Goal: Task Accomplishment & Management: Use online tool/utility

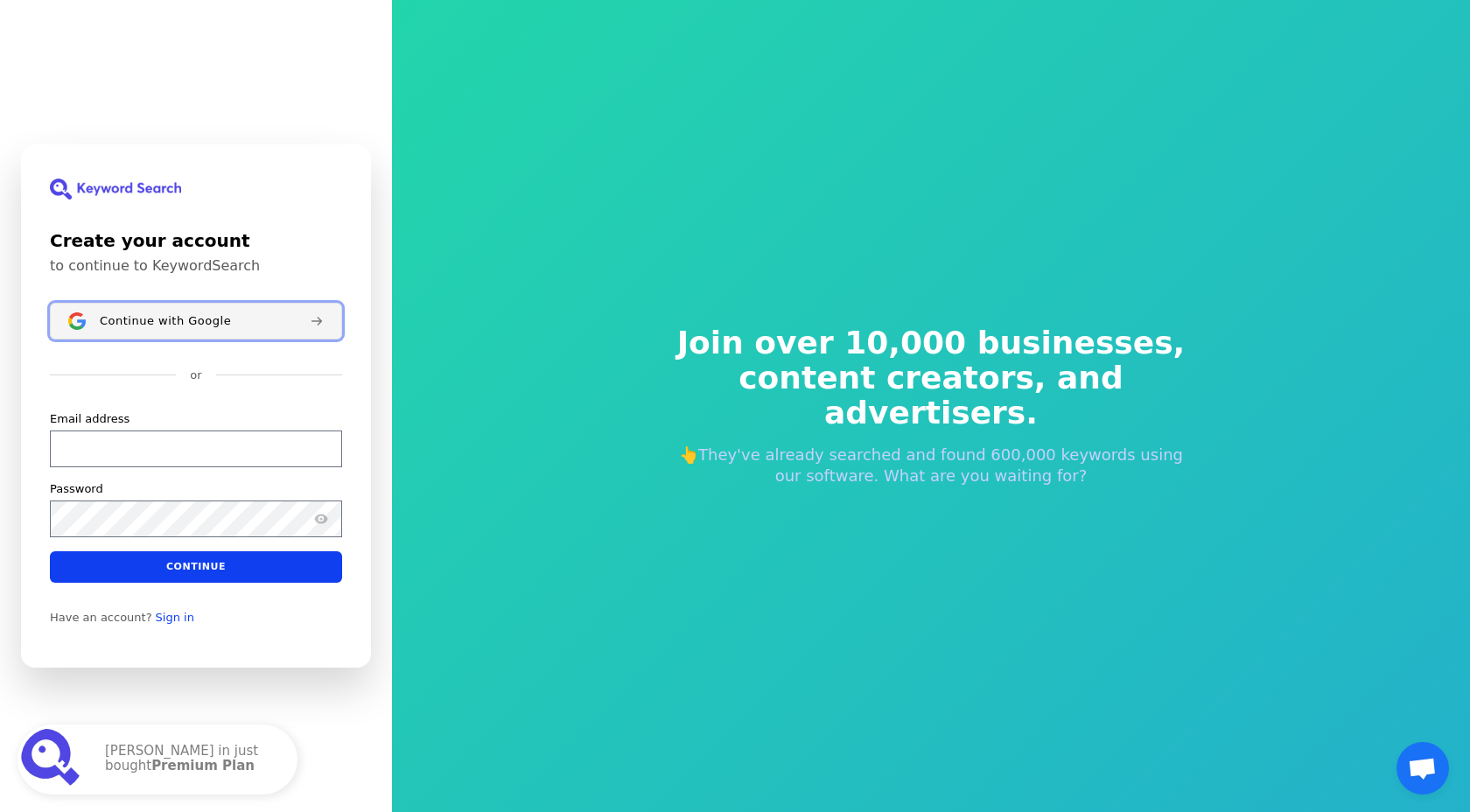
click at [260, 329] on button "Continue with Google" at bounding box center [196, 321] width 292 height 37
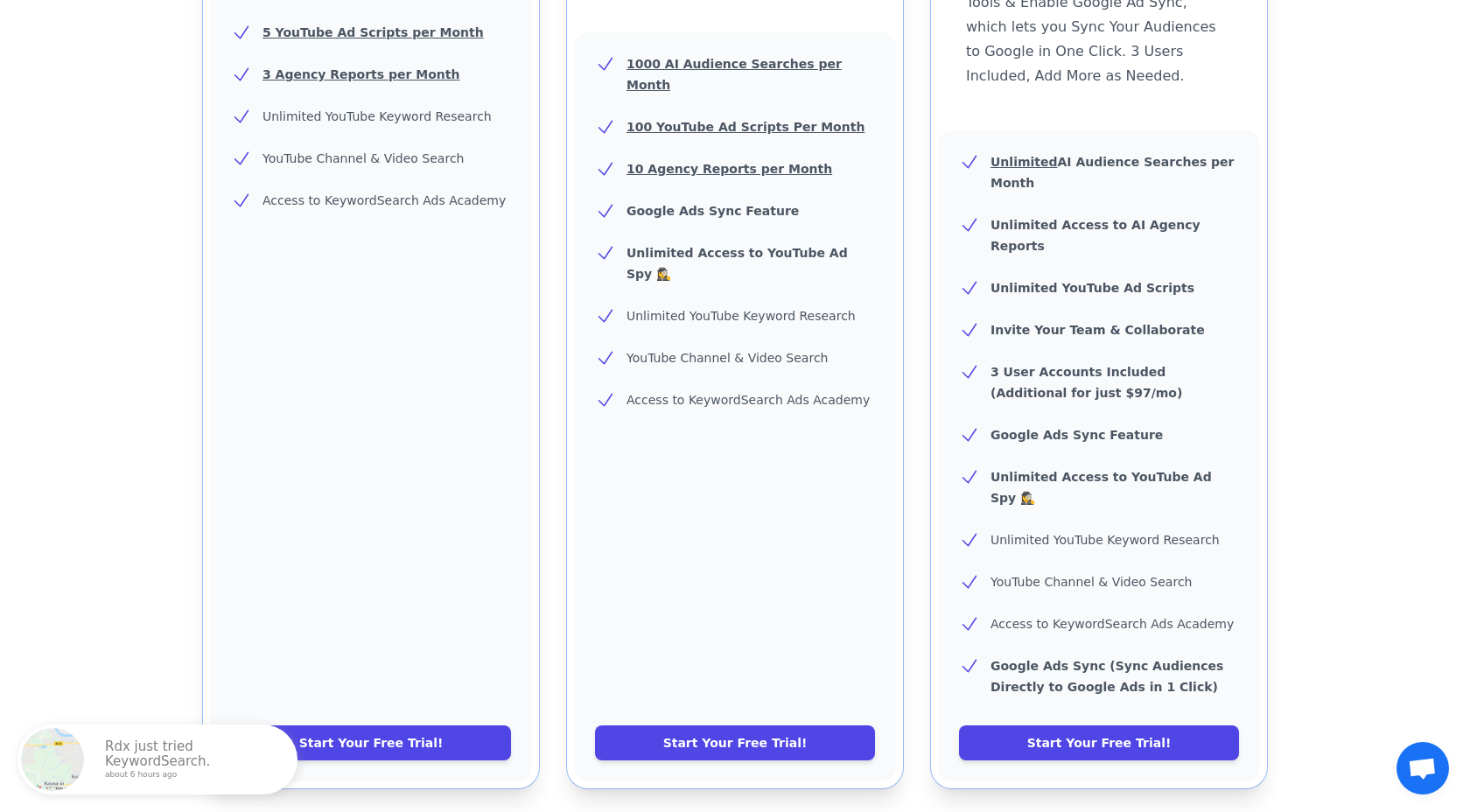
scroll to position [534, 0]
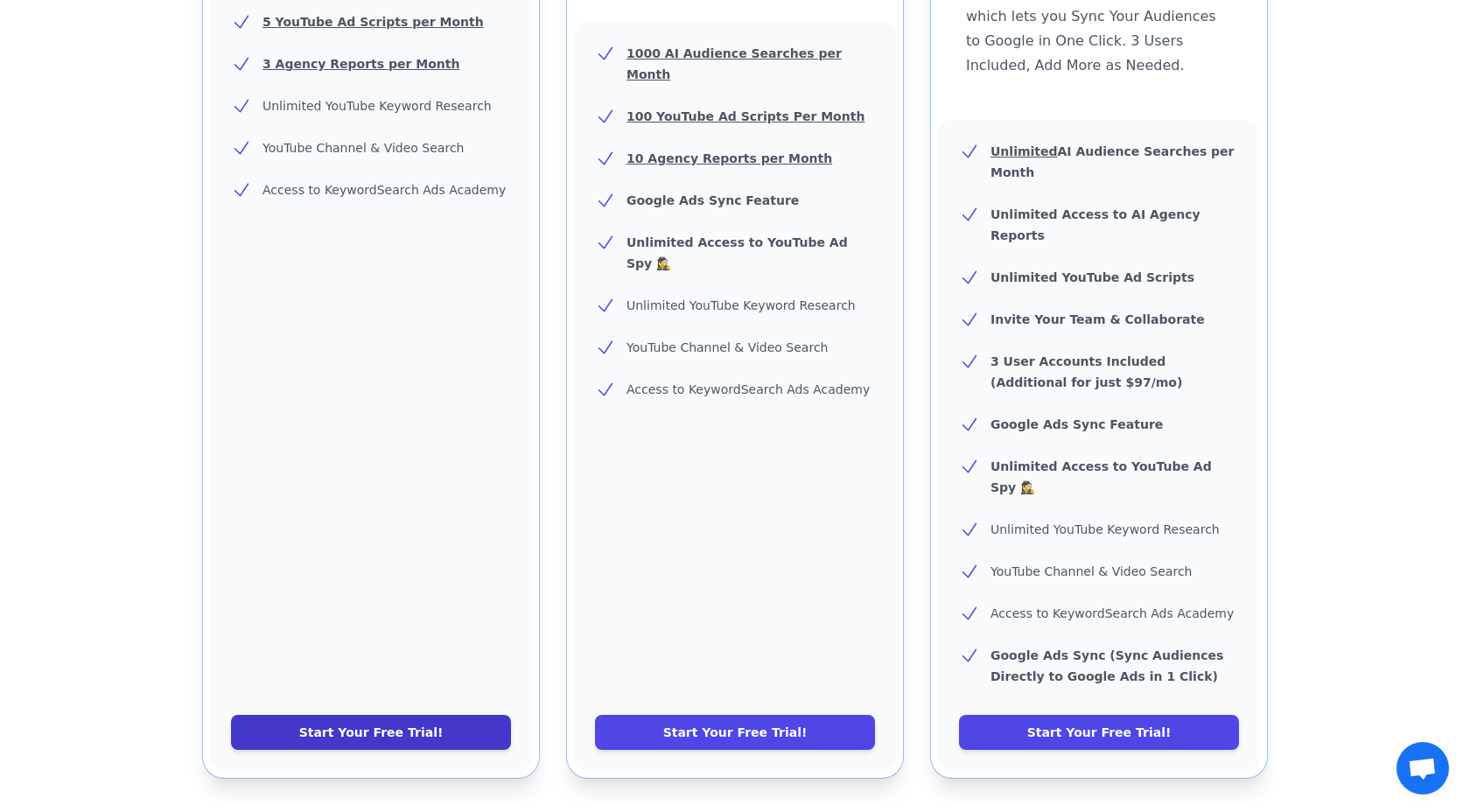
click at [388, 715] on link "Start Your Free Trial!" at bounding box center [371, 733] width 280 height 35
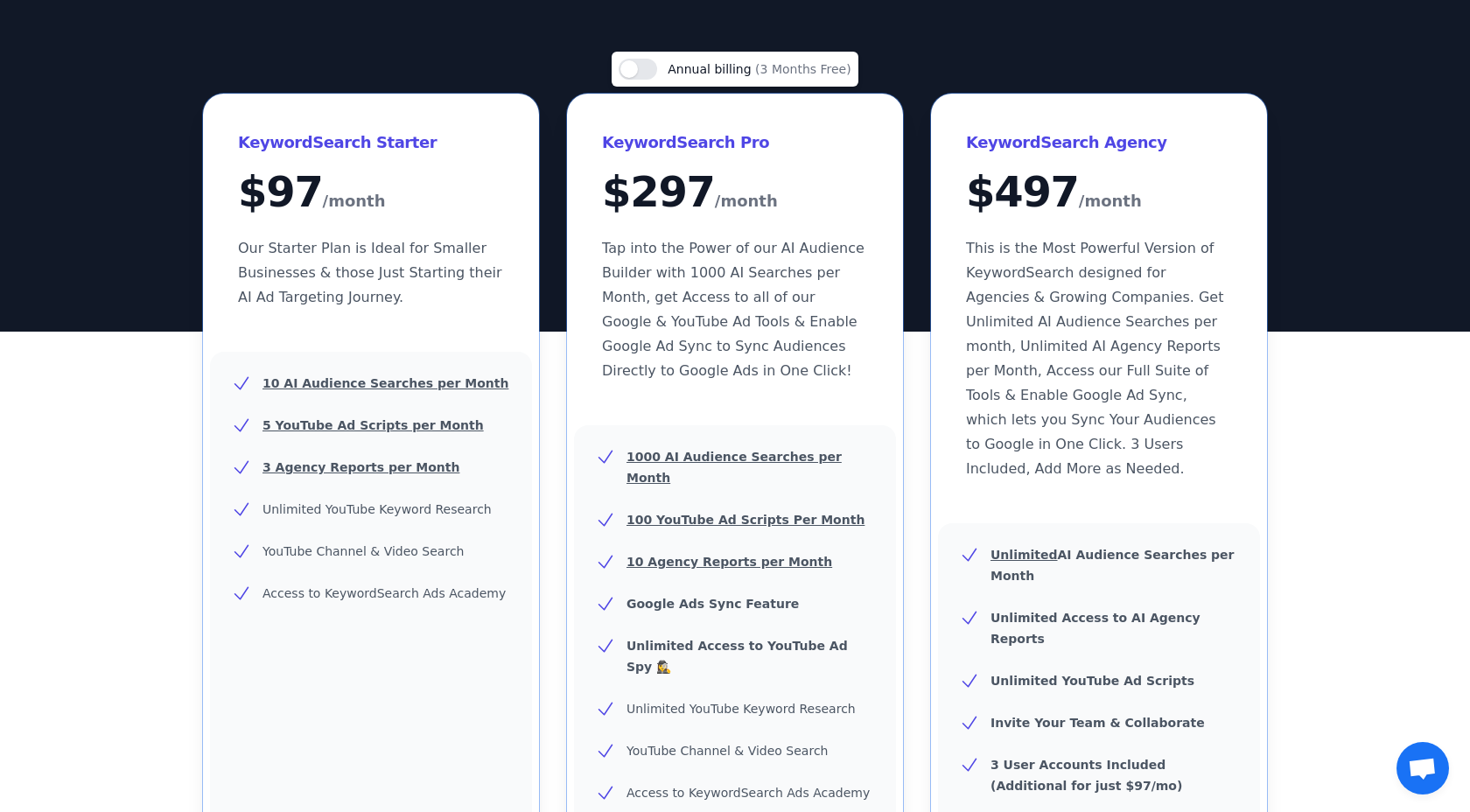
scroll to position [0, 0]
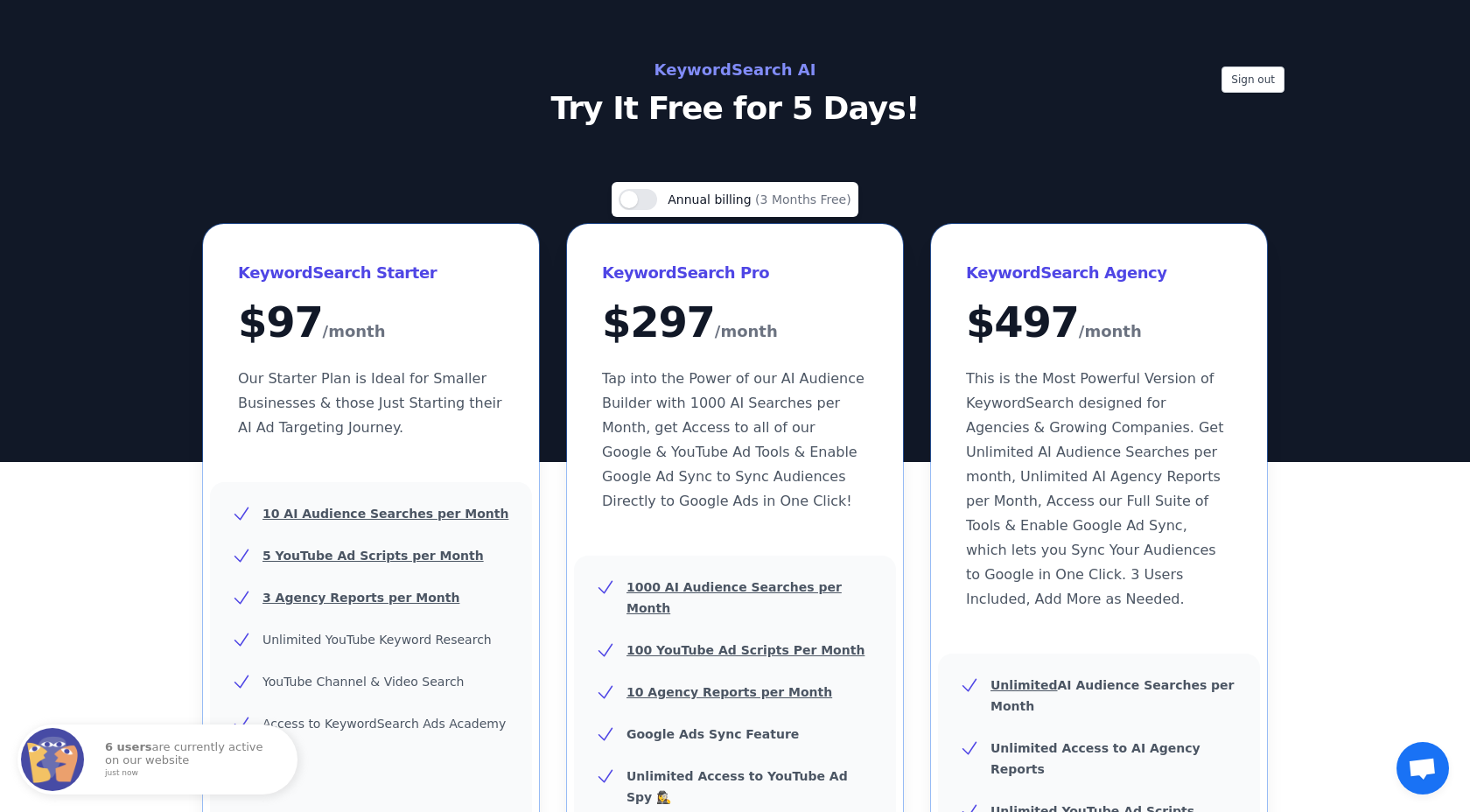
click at [134, 252] on div "Use setting Annual billing (3 Months Free) KeywordSearch Starter $ 97 /month Ou…" at bounding box center [735, 747] width 1470 height 1130
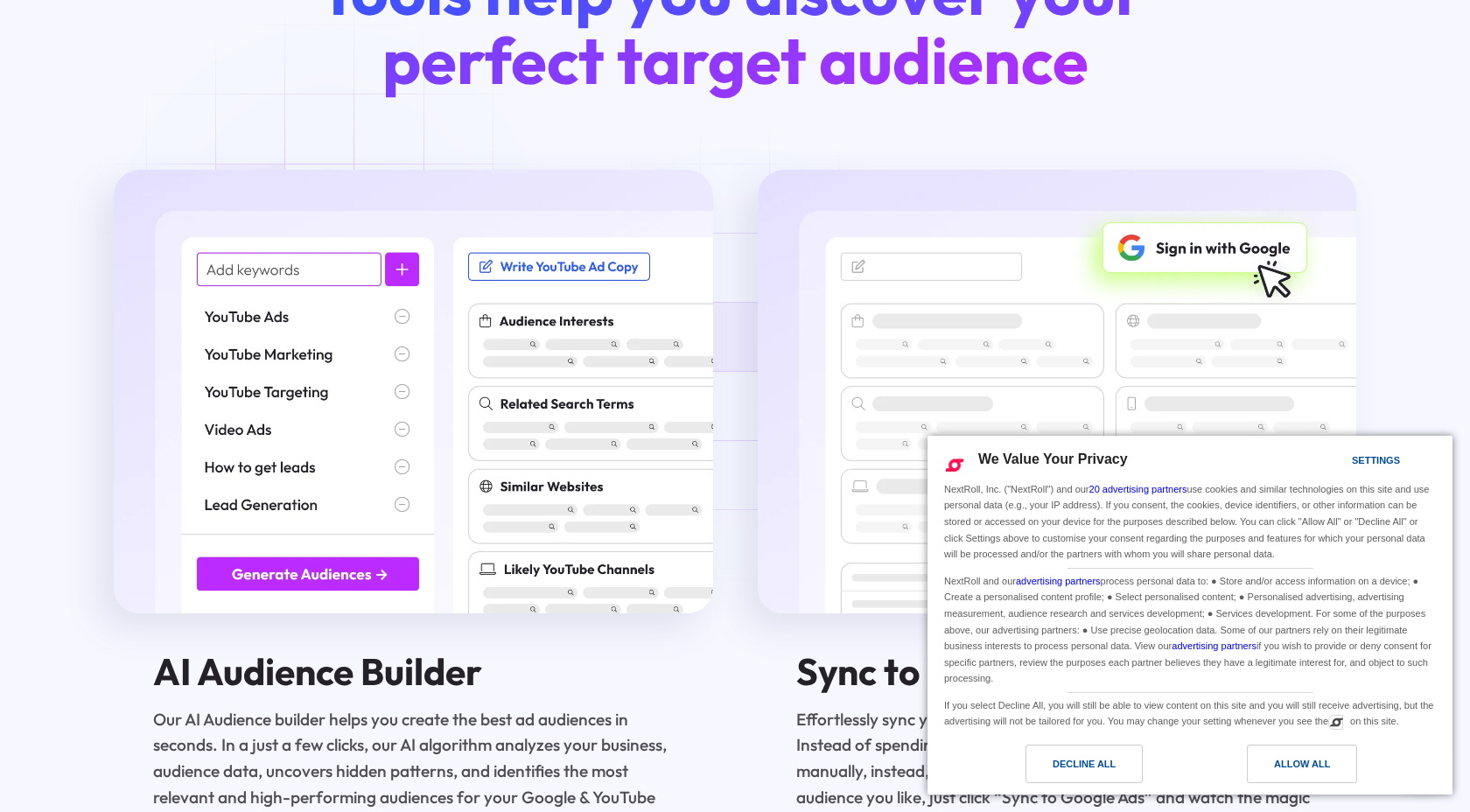
scroll to position [2495, 0]
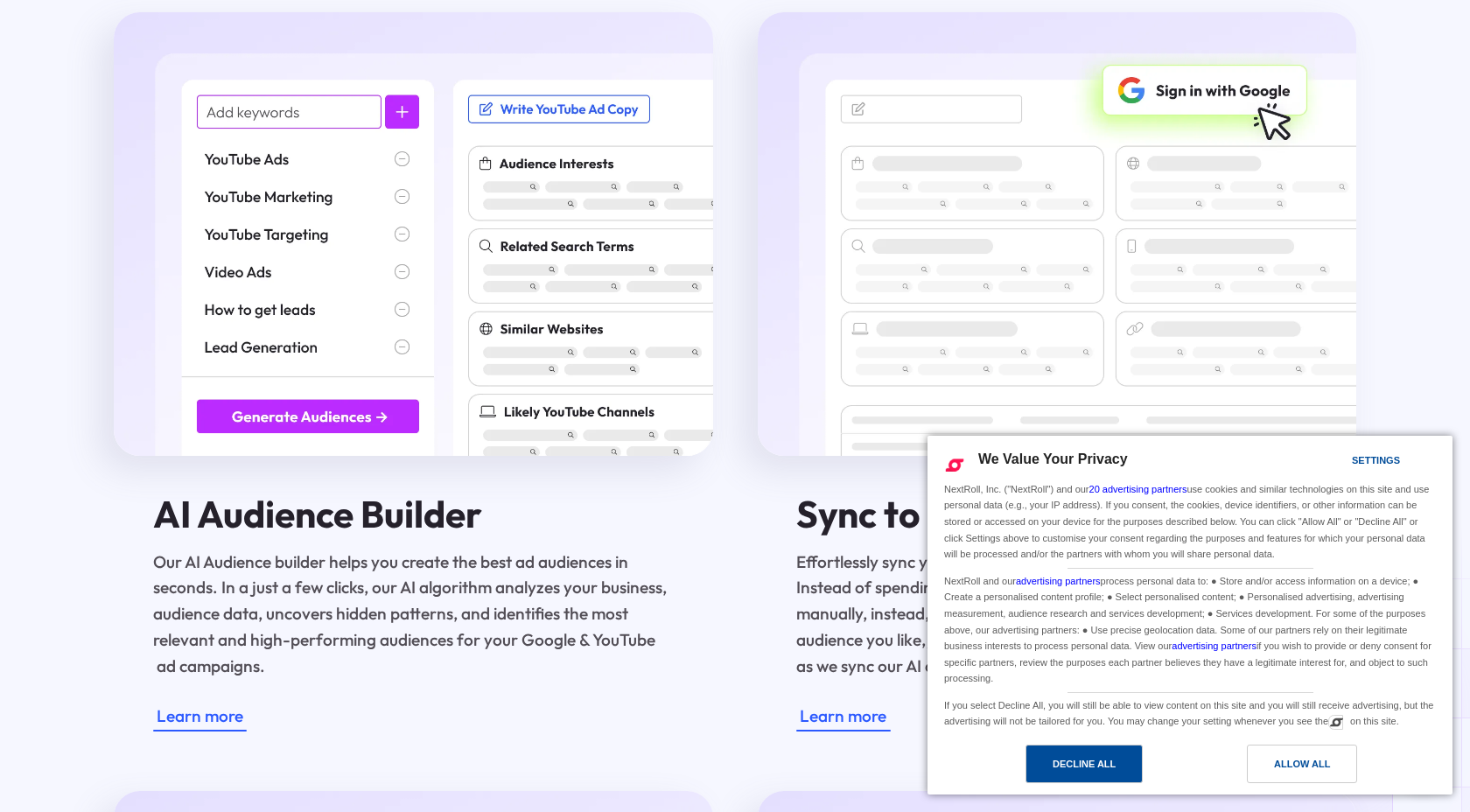
click at [1128, 762] on div "Decline All" at bounding box center [1084, 764] width 117 height 39
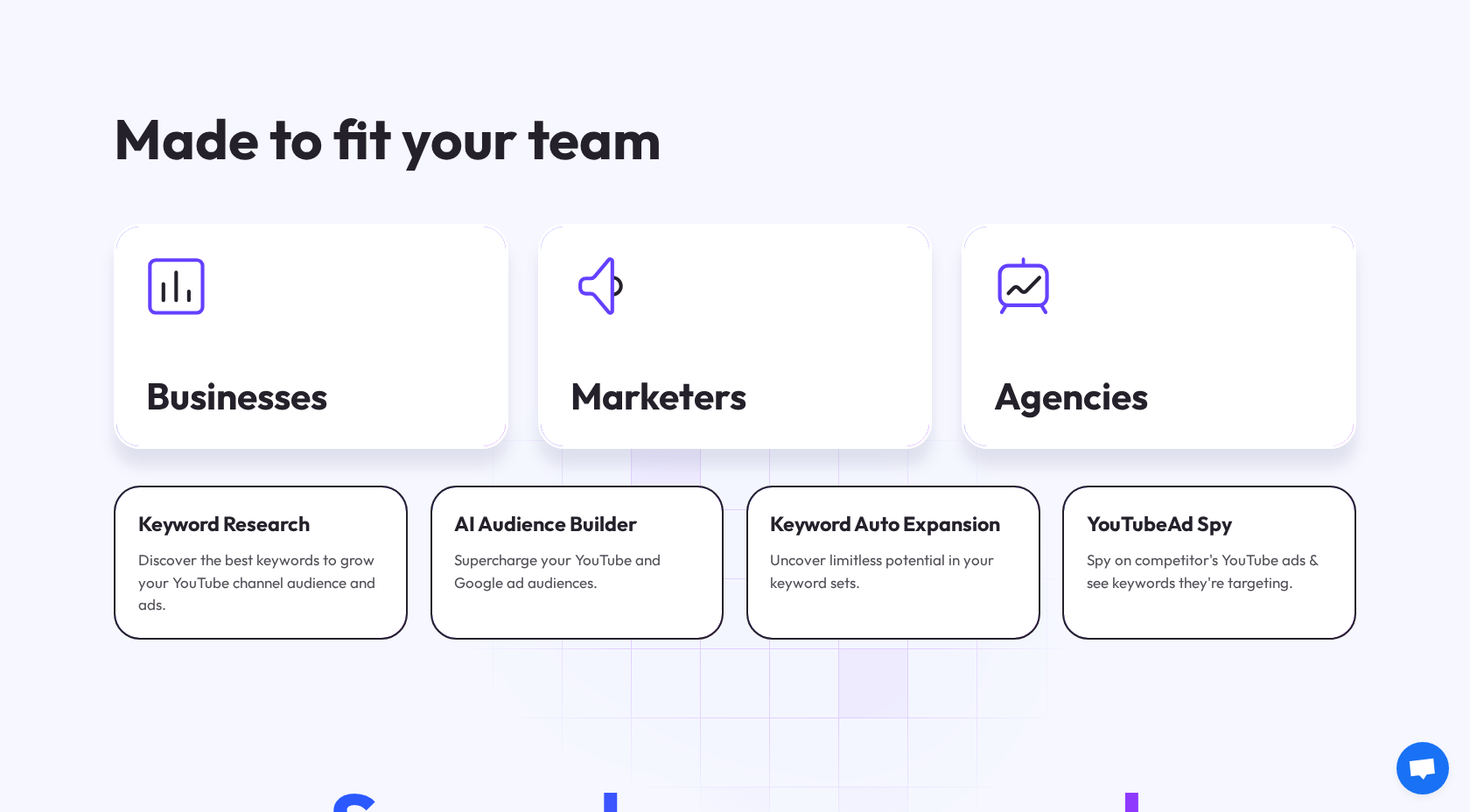
scroll to position [6479, 0]
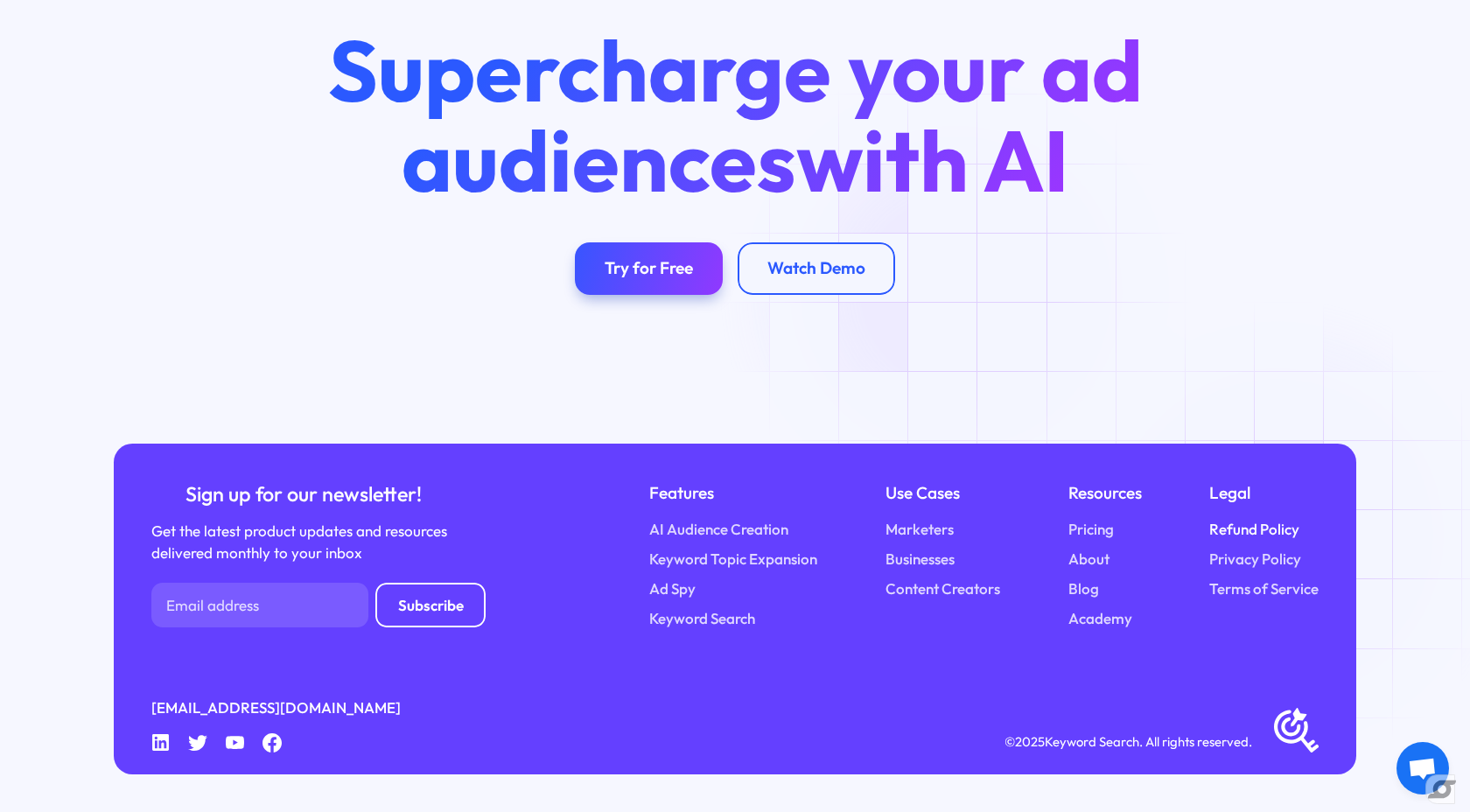
click at [1277, 535] on link "Refund Policy" at bounding box center [1255, 530] width 90 height 23
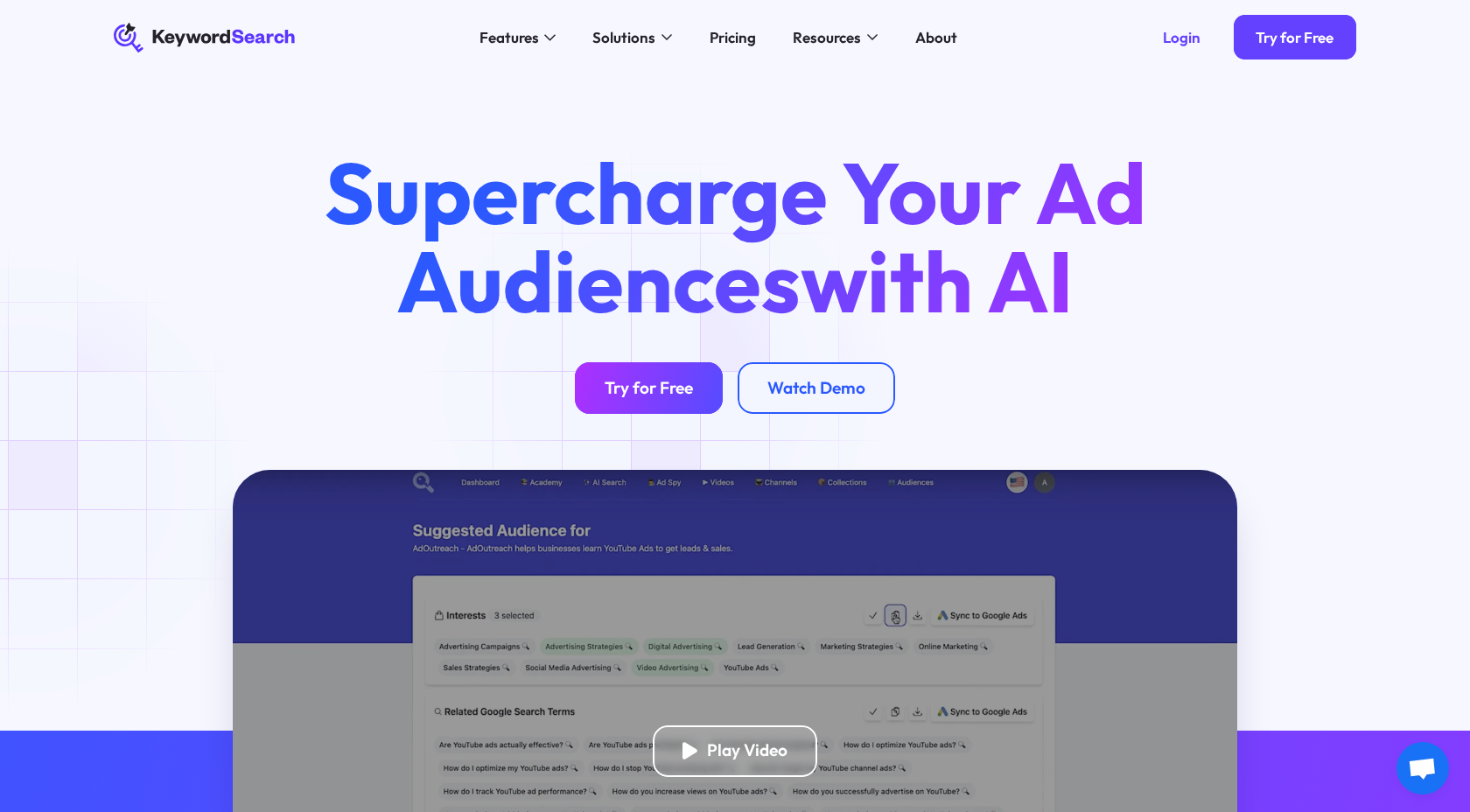
click at [656, 383] on div "Try for Free" at bounding box center [649, 388] width 88 height 21
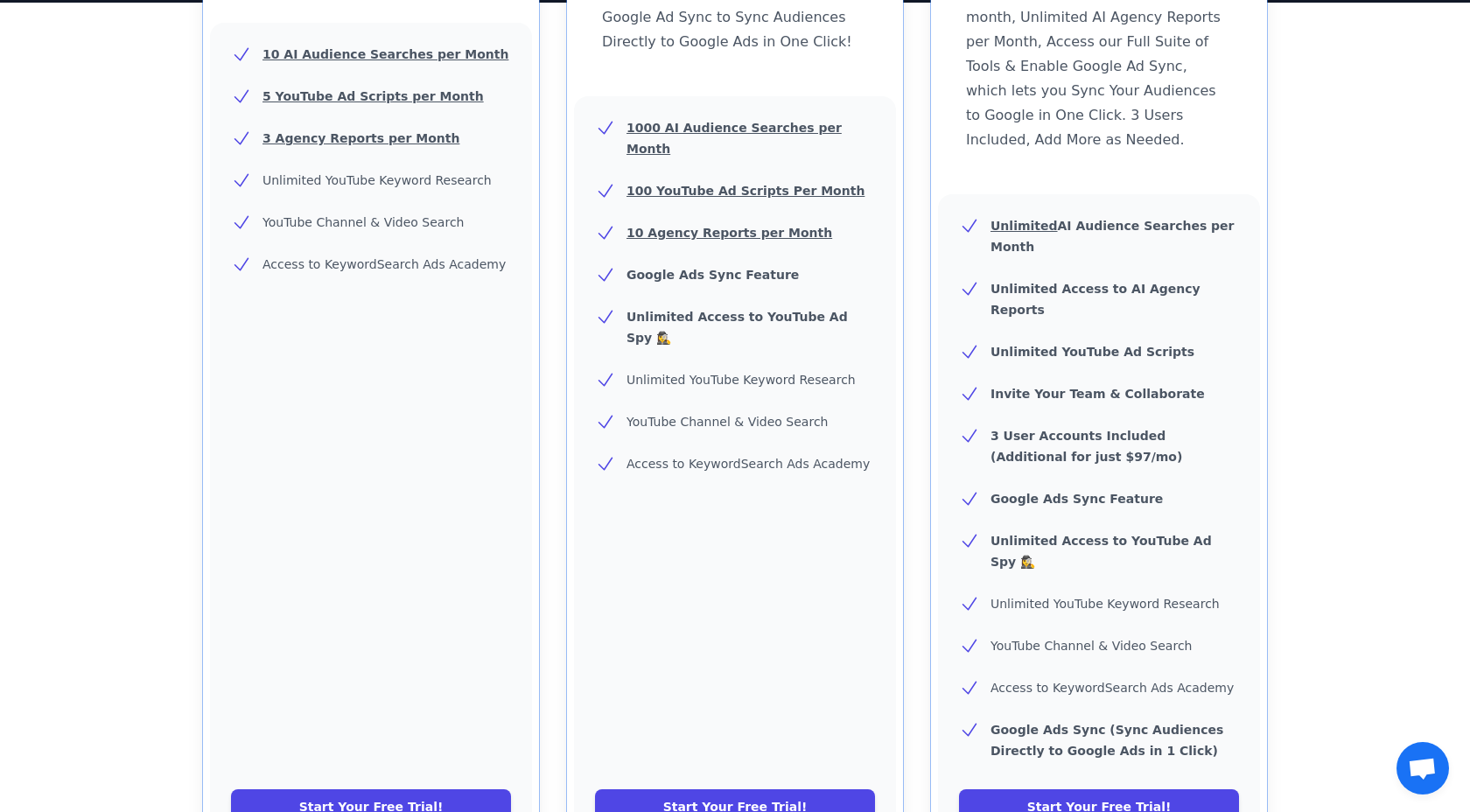
scroll to position [525, 0]
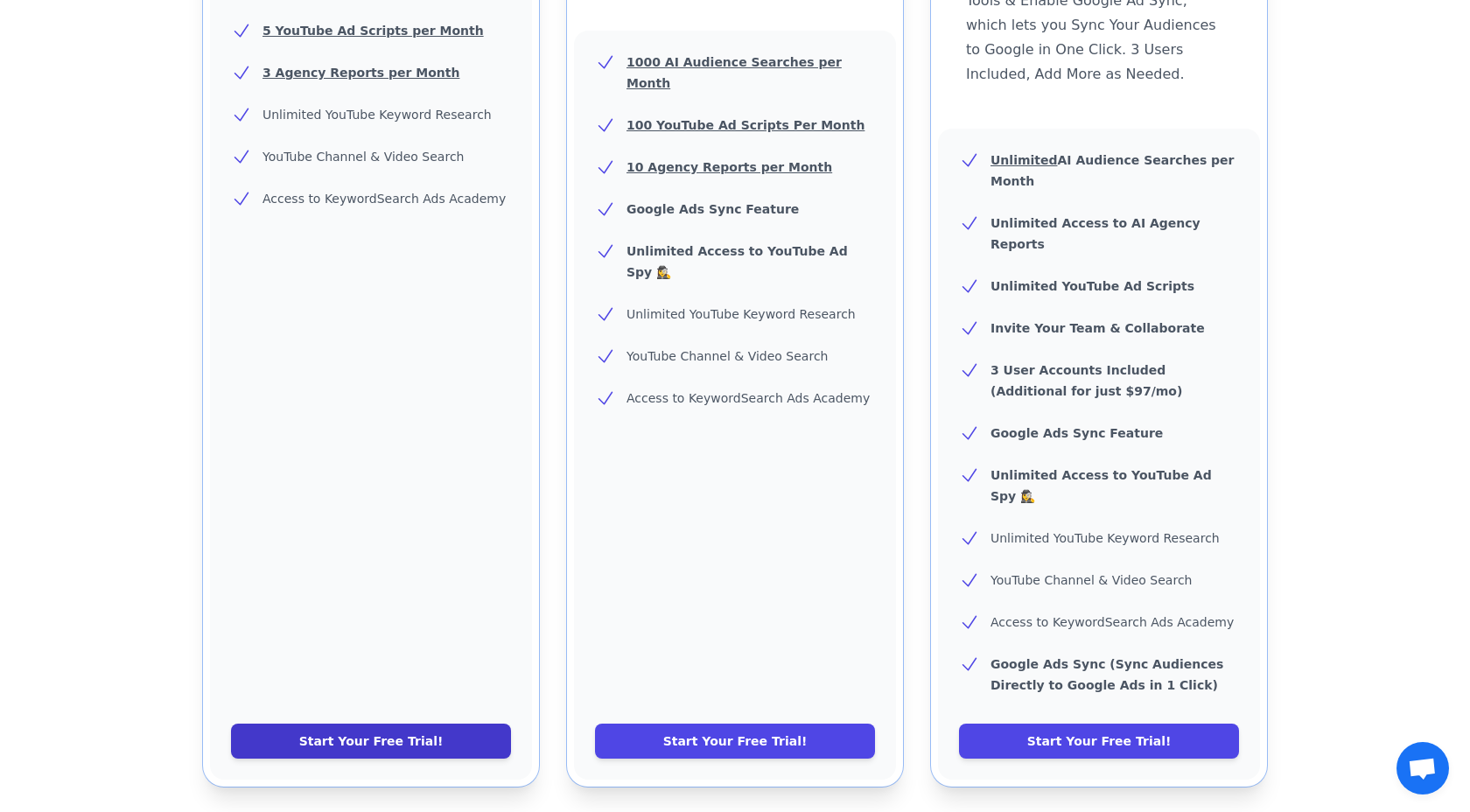
click at [387, 724] on link "Start Your Free Trial!" at bounding box center [371, 741] width 280 height 35
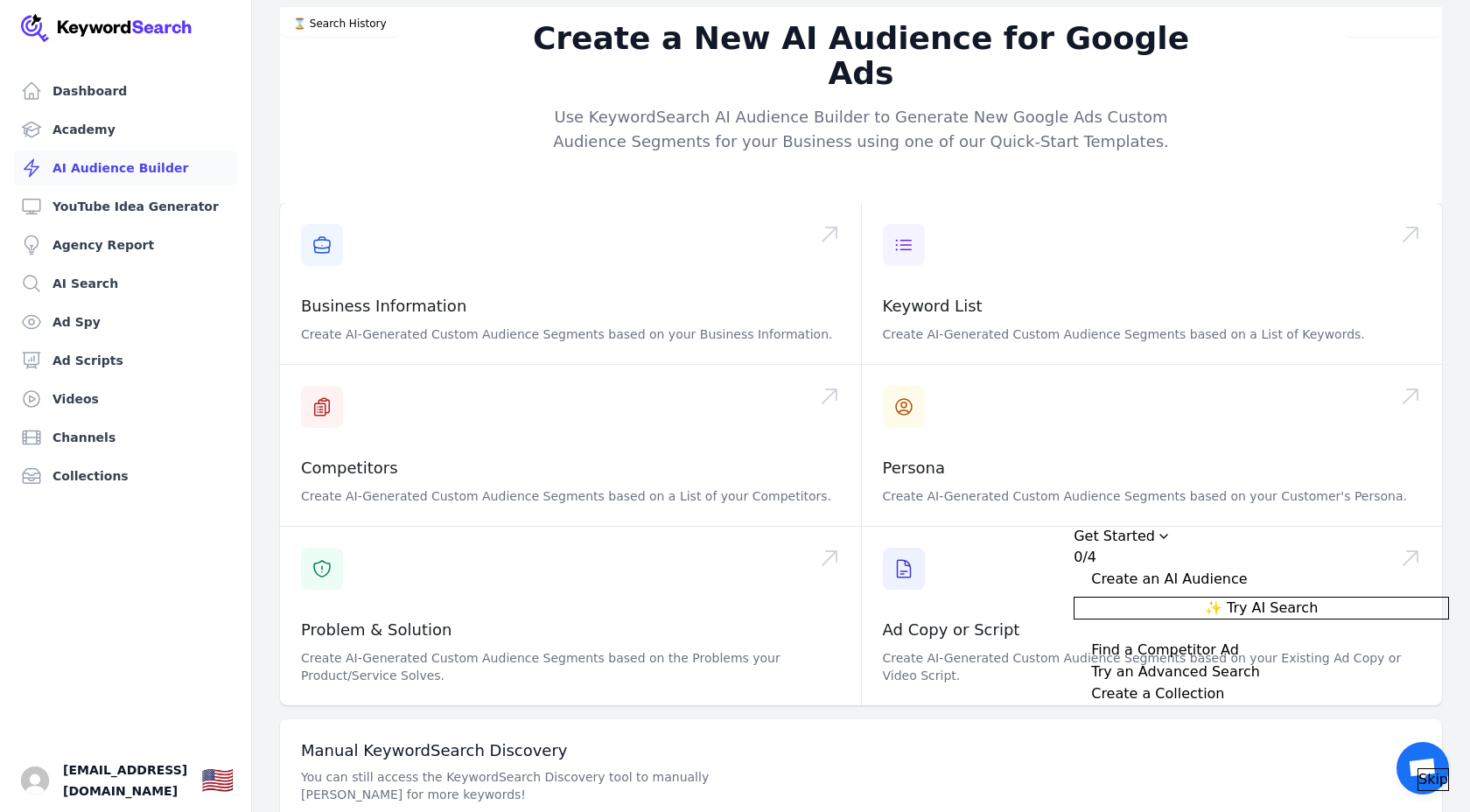
click at [259, 590] on div "Create a New AI Audience for Google Ads Use KeywordSearch AI Audience Builder t…" at bounding box center [862, 441] width 1218 height 869
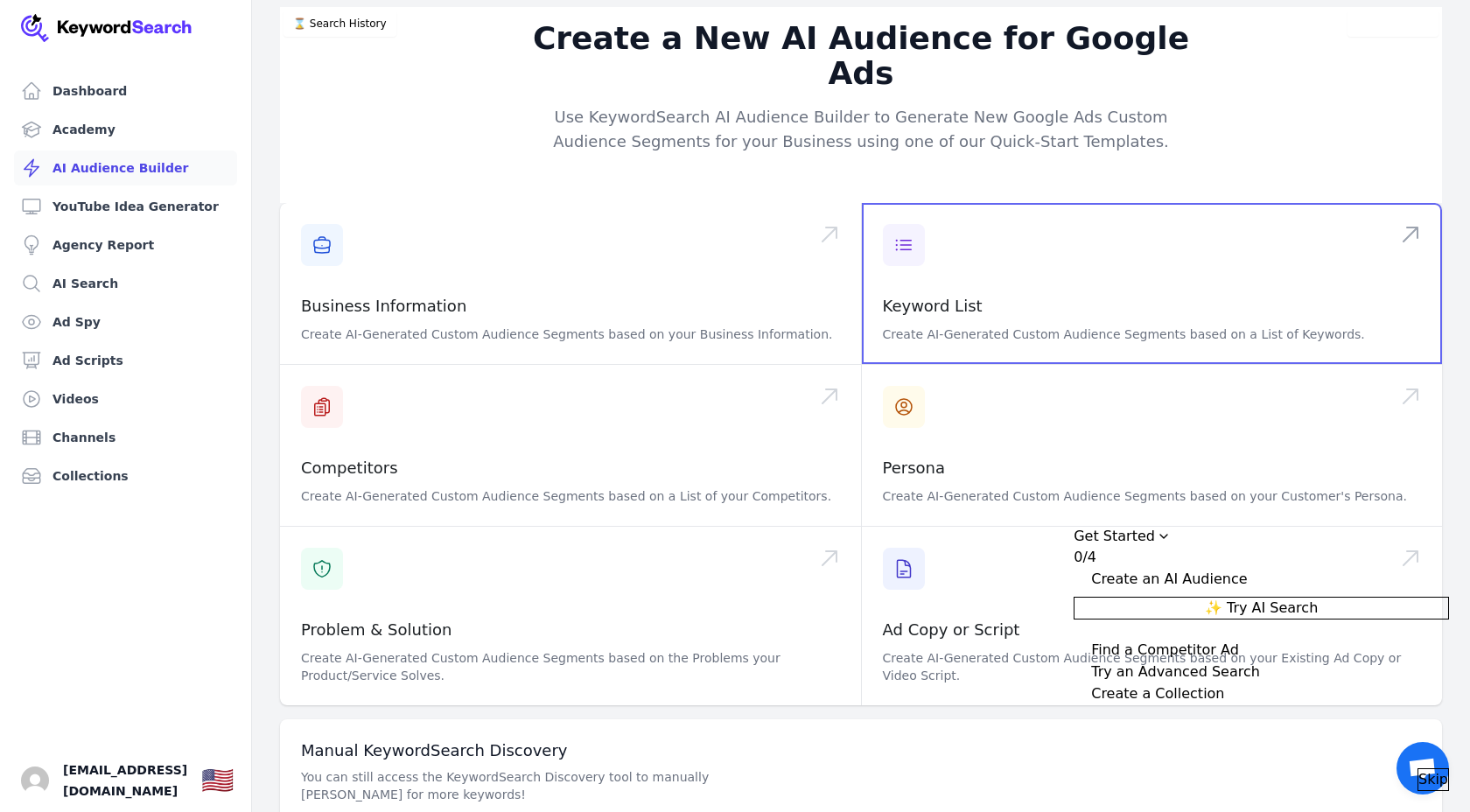
click at [1037, 265] on span at bounding box center [1152, 283] width 581 height 161
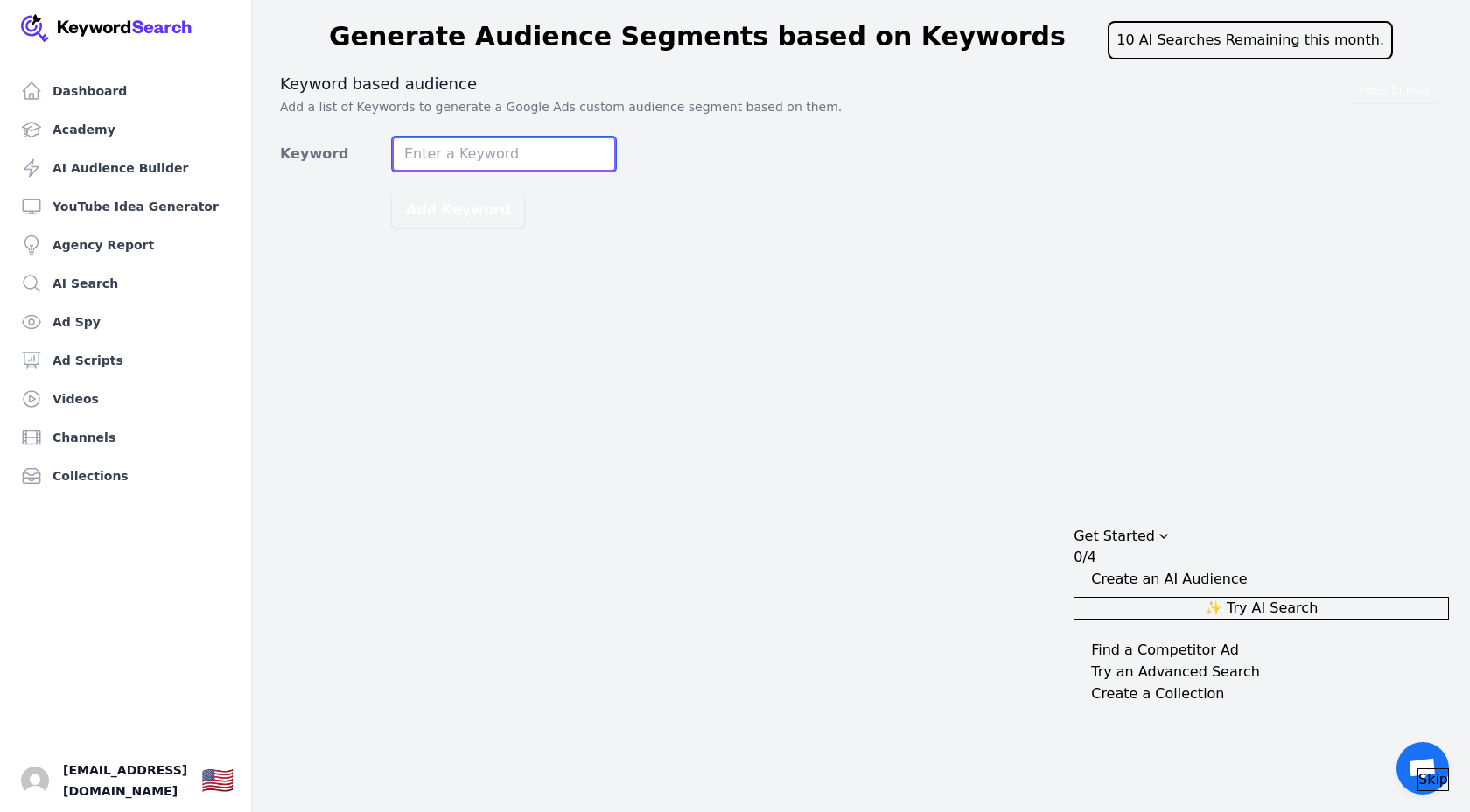
click at [577, 153] on input "Keyword" at bounding box center [504, 154] width 224 height 35
type input "short movie"
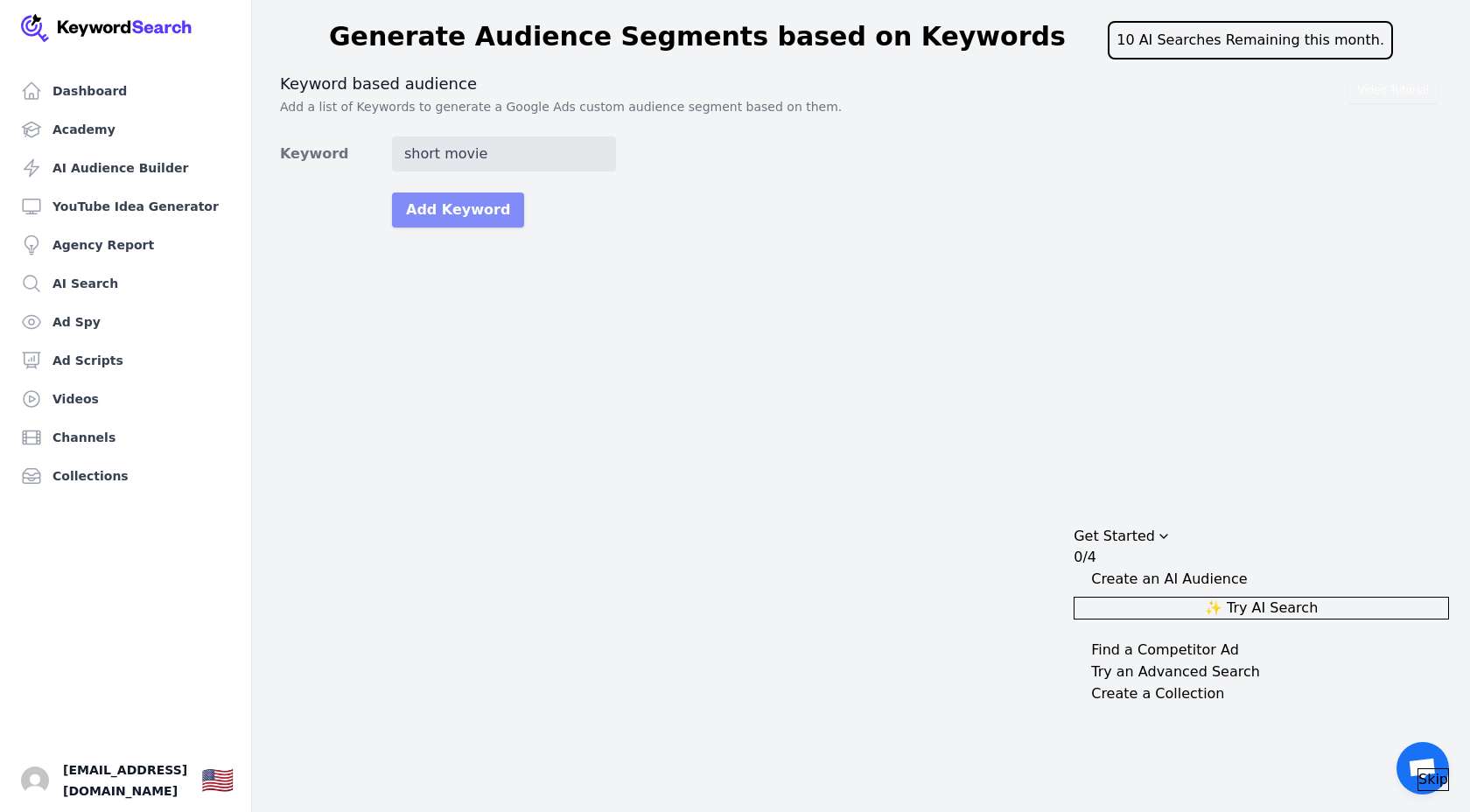
click at [474, 218] on button "Add Keyword" at bounding box center [458, 210] width 132 height 35
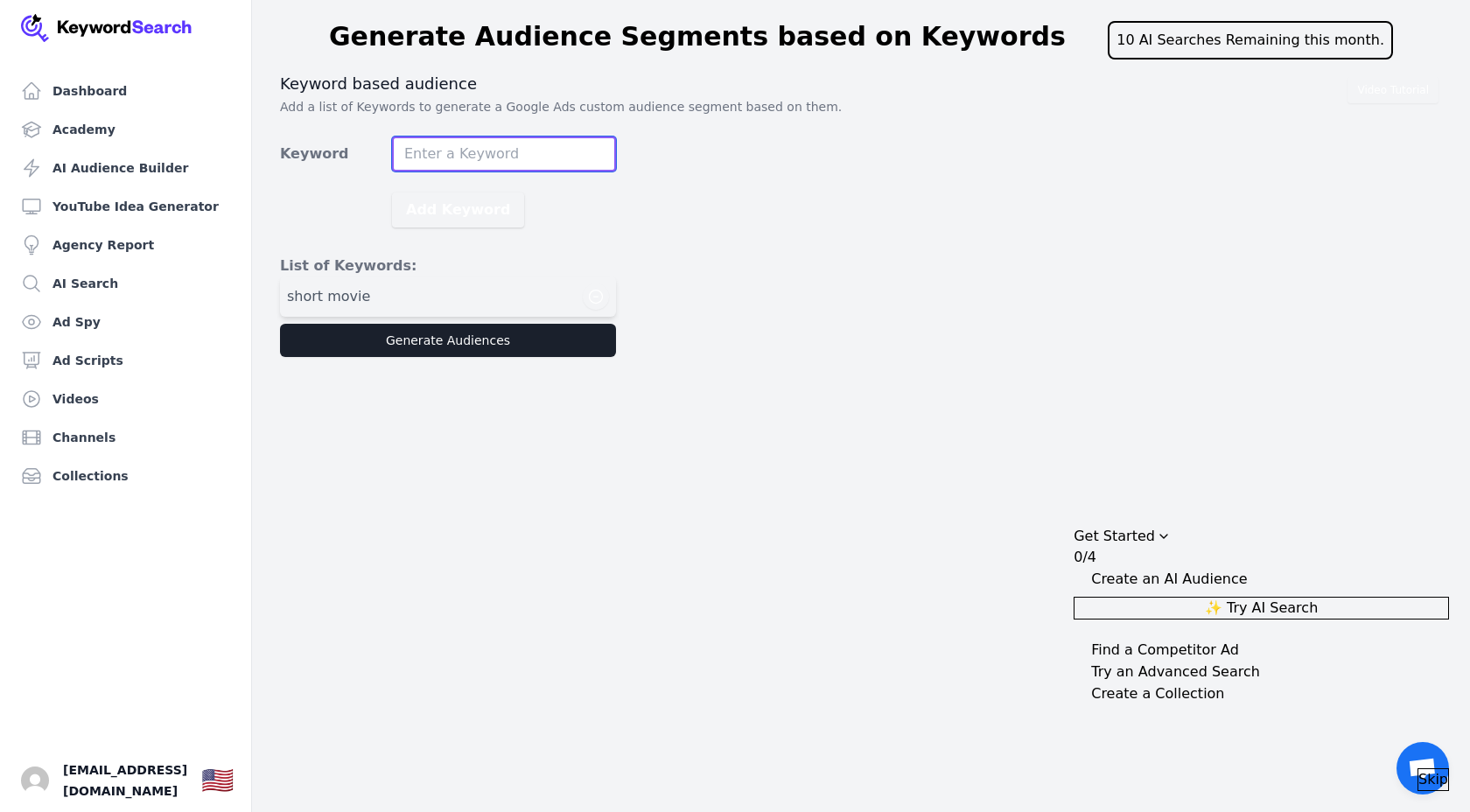
click at [469, 152] on input "Keyword" at bounding box center [504, 154] width 224 height 35
type input "topboy"
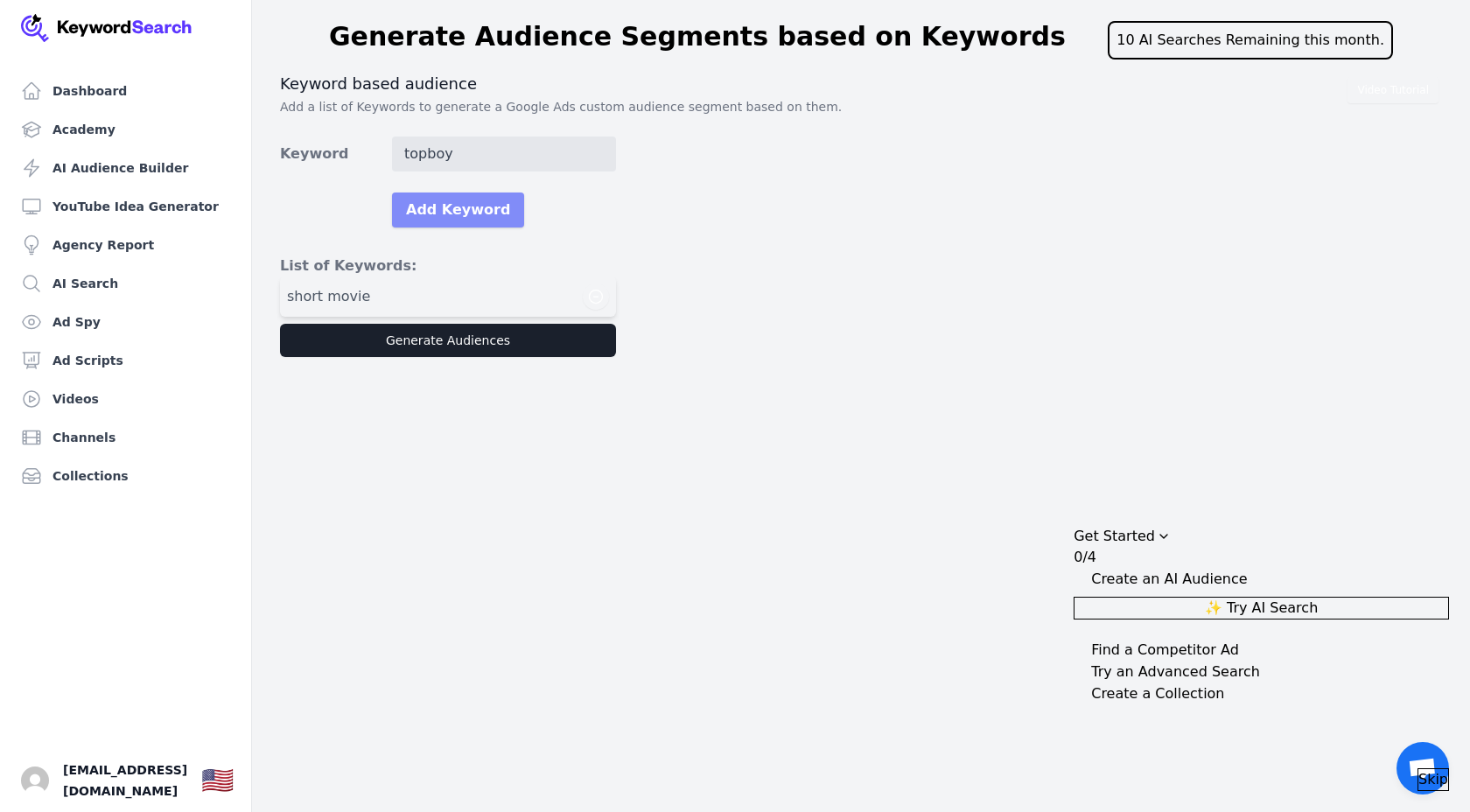
click at [440, 214] on button "Add Keyword" at bounding box center [458, 210] width 132 height 35
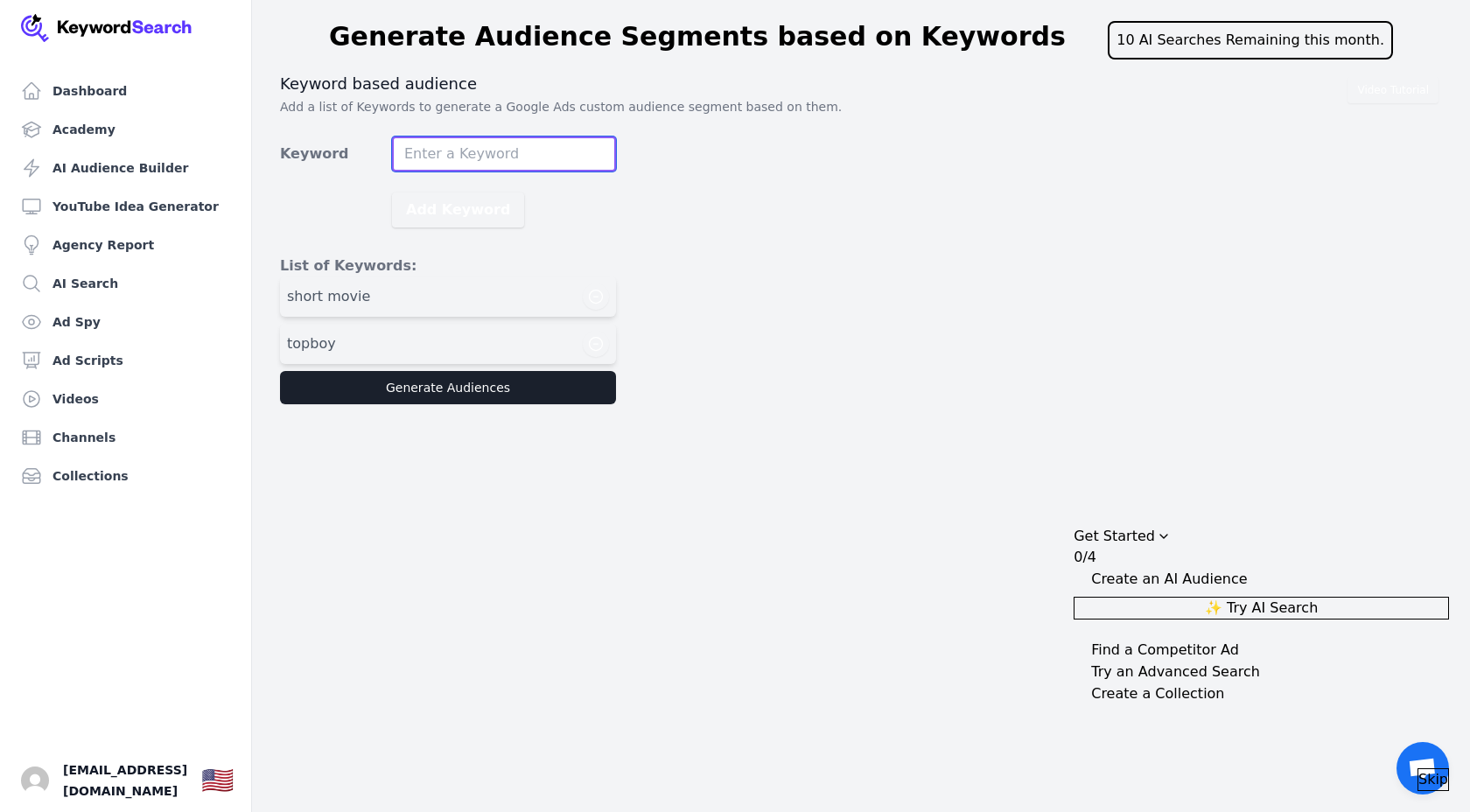
click at [500, 154] on input "Keyword" at bounding box center [504, 154] width 224 height 35
type input "s"
type input "award wining short movie"
click at [392, 192] on button "Add Keyword" at bounding box center [458, 210] width 132 height 35
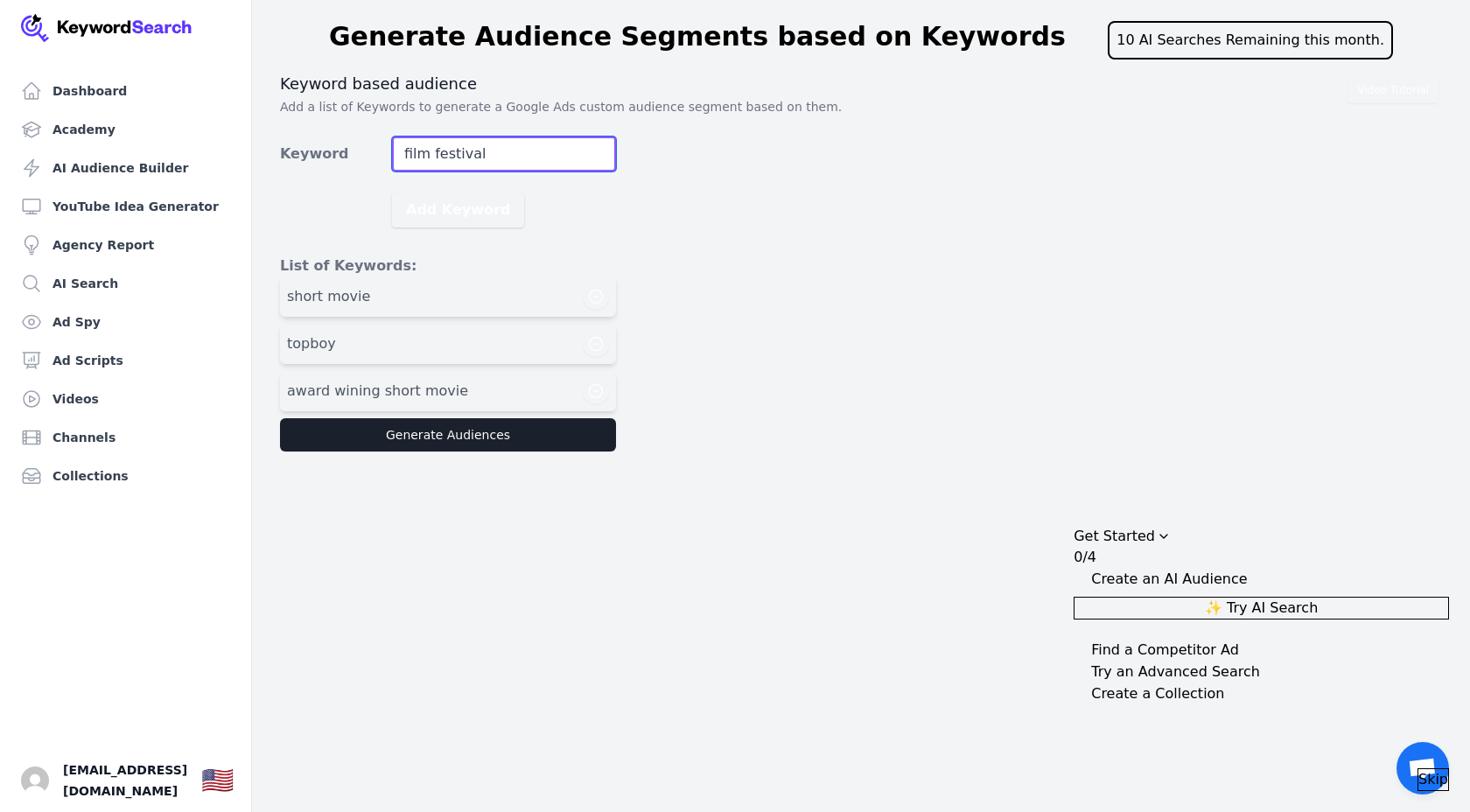
type input "film festival"
click at [392, 192] on button "Add Keyword" at bounding box center [458, 210] width 132 height 35
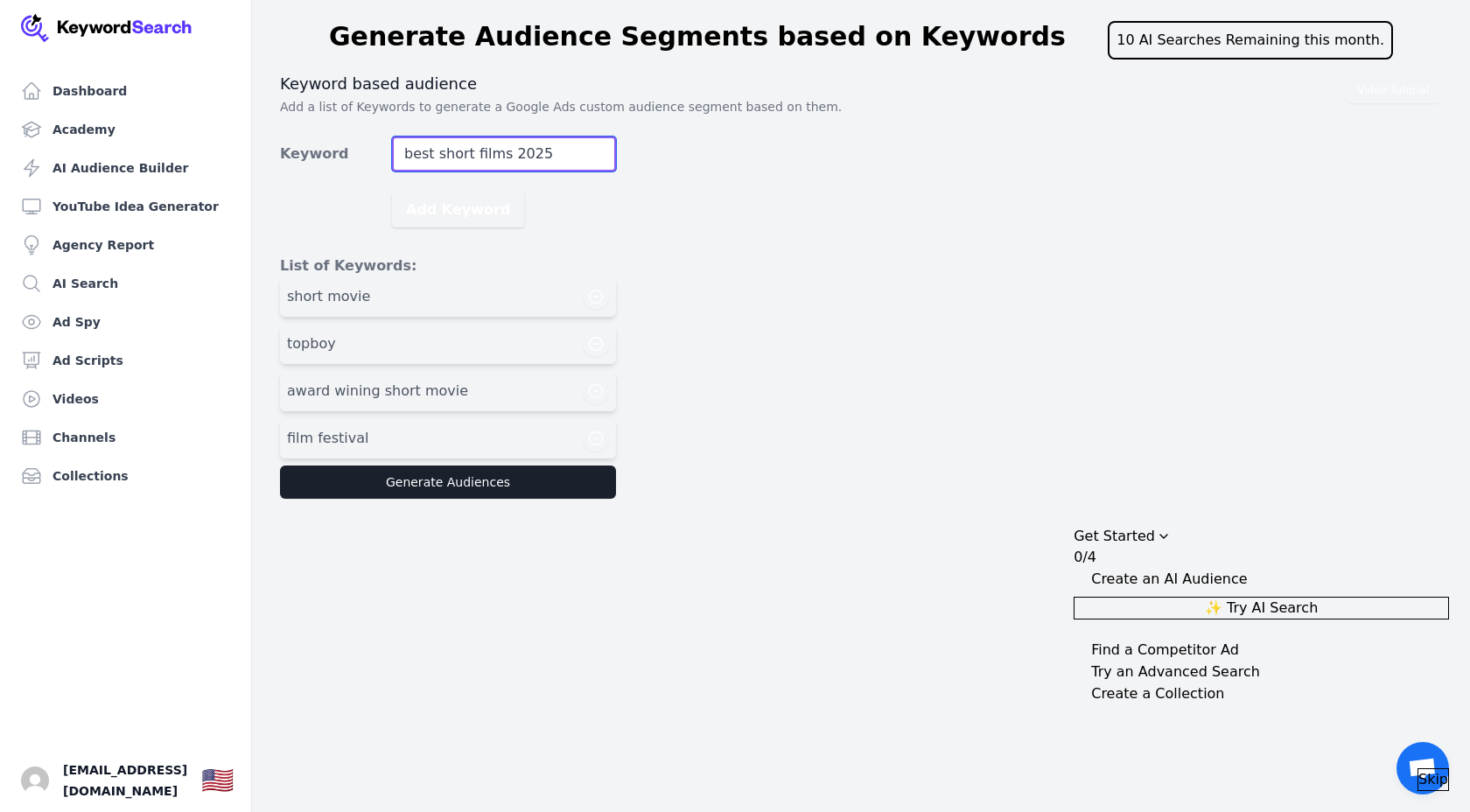
type input "best short films 2025"
click at [392, 192] on button "Add Keyword" at bounding box center [458, 210] width 132 height 35
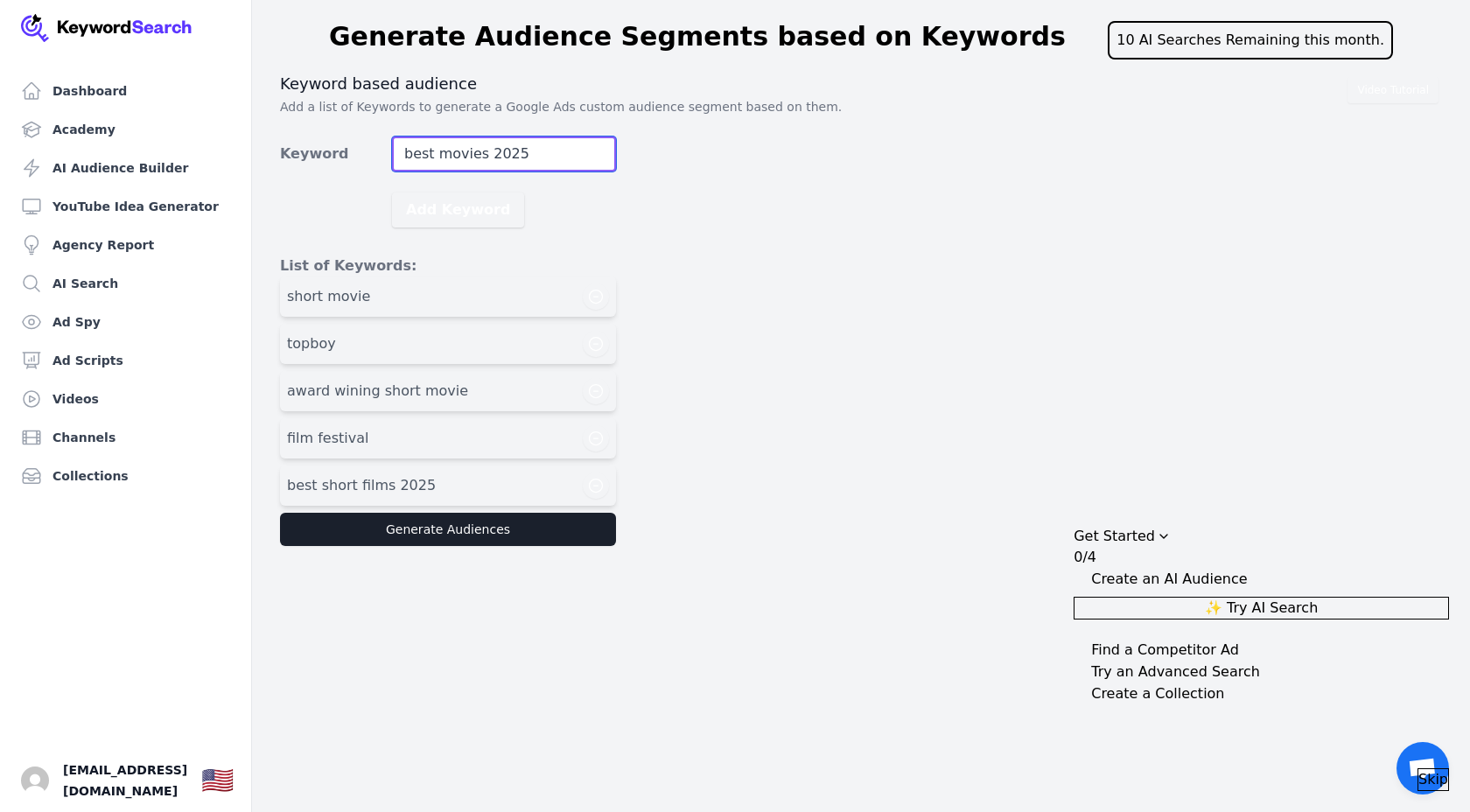
type input "best movies 2025"
click at [392, 192] on button "Add Keyword" at bounding box center [458, 210] width 132 height 35
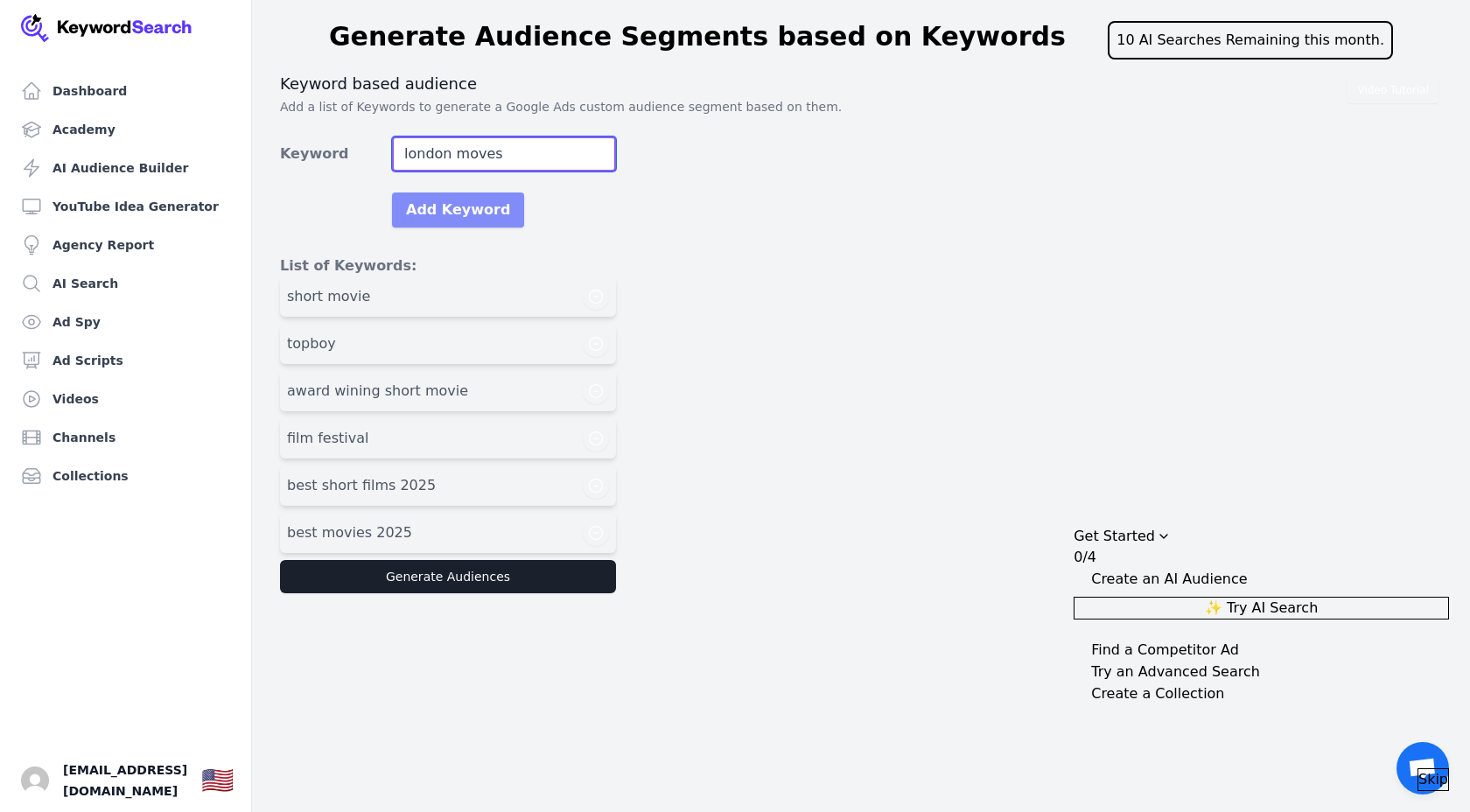
type input "london moves"
click at [501, 203] on button "Add Keyword" at bounding box center [458, 210] width 132 height 35
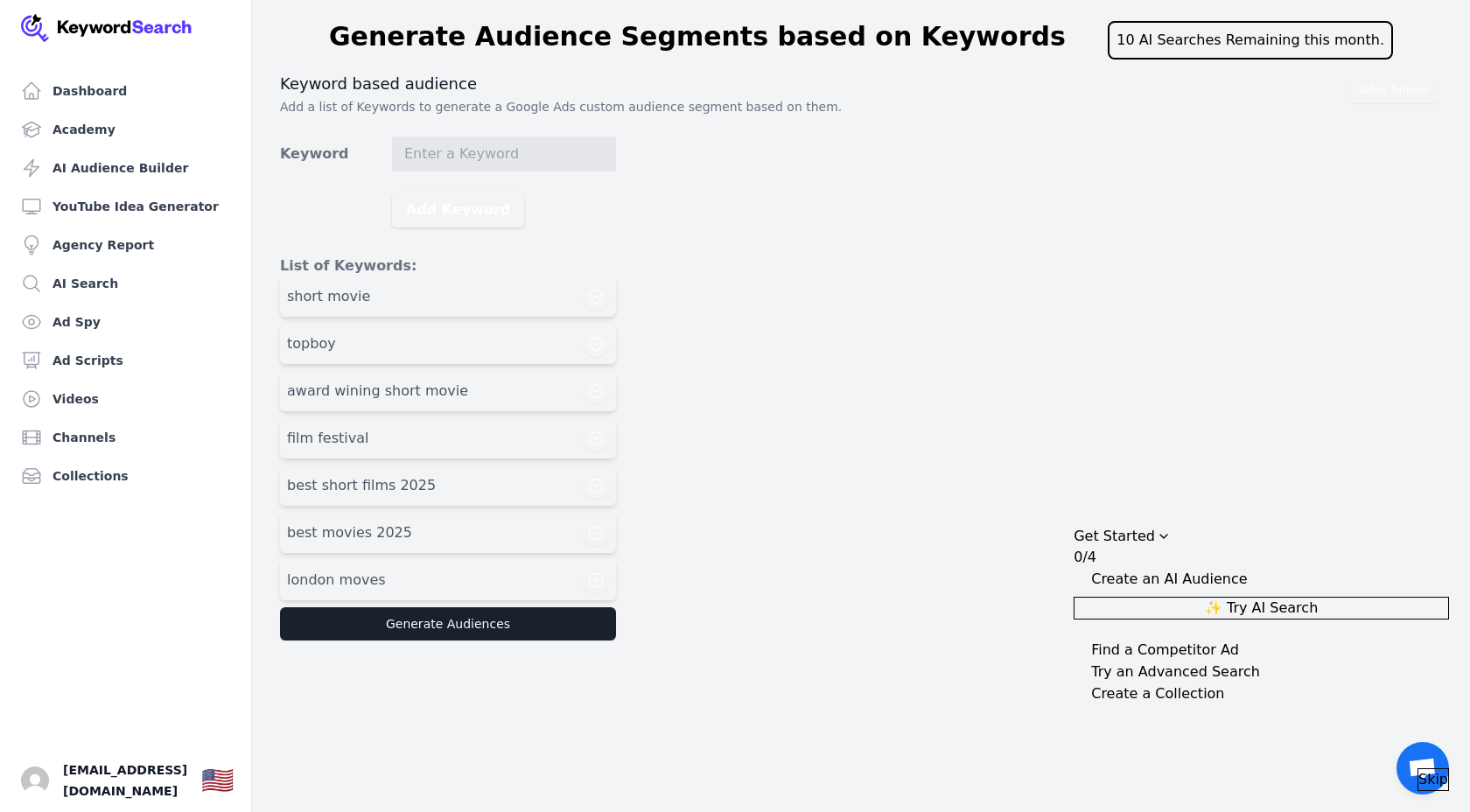
click at [344, 342] on div "topboy" at bounding box center [448, 344] width 322 height 26
click at [435, 583] on div "london moves" at bounding box center [448, 580] width 322 height 26
click at [353, 582] on span "london moves" at bounding box center [336, 580] width 99 height 21
drag, startPoint x: 300, startPoint y: 581, endPoint x: 446, endPoint y: 579, distance: 146.0
click at [446, 579] on div "london moves" at bounding box center [448, 580] width 322 height 26
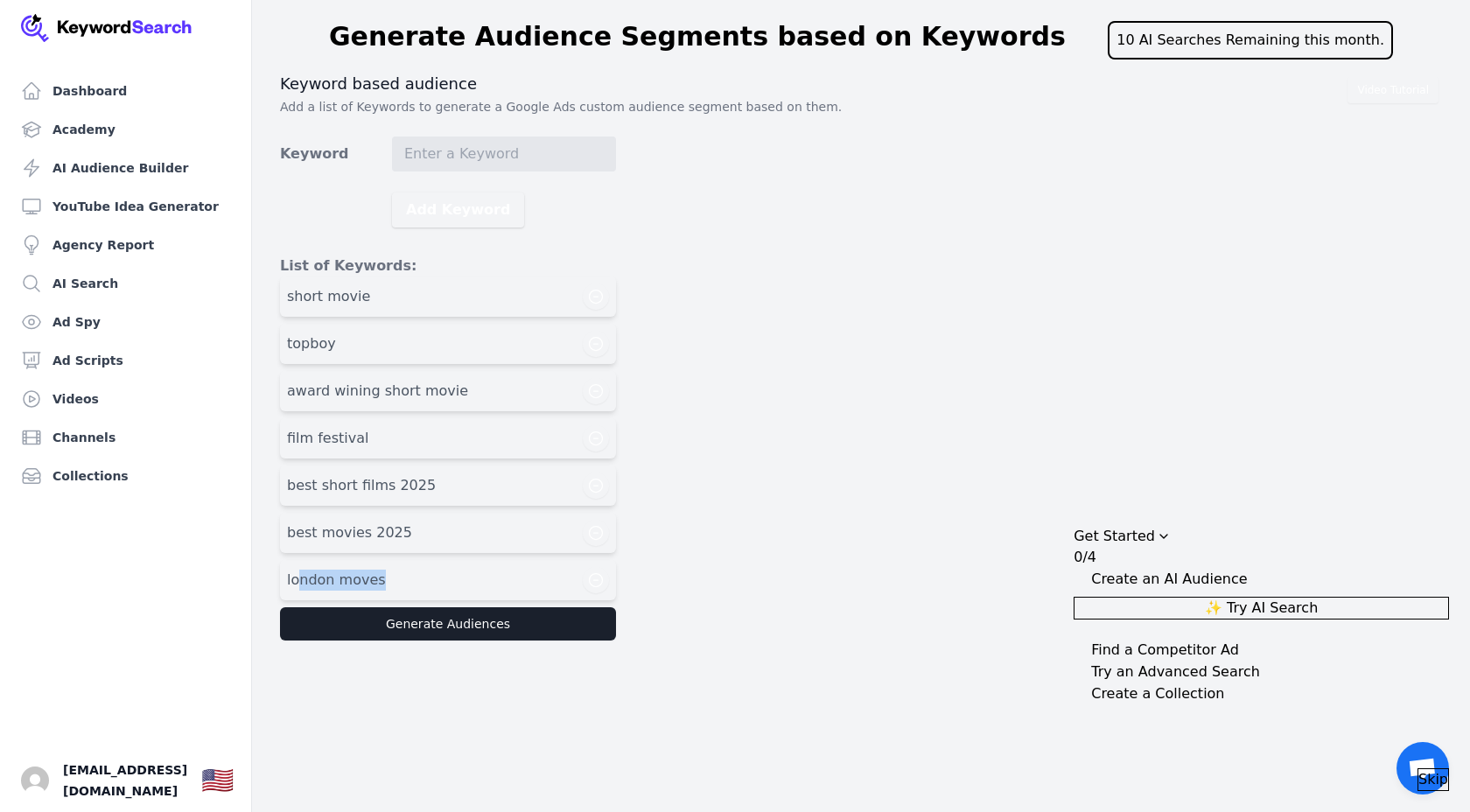
click at [446, 579] on div "london moves" at bounding box center [448, 580] width 322 height 26
click at [598, 580] on icon "button" at bounding box center [596, 580] width 13 height 13
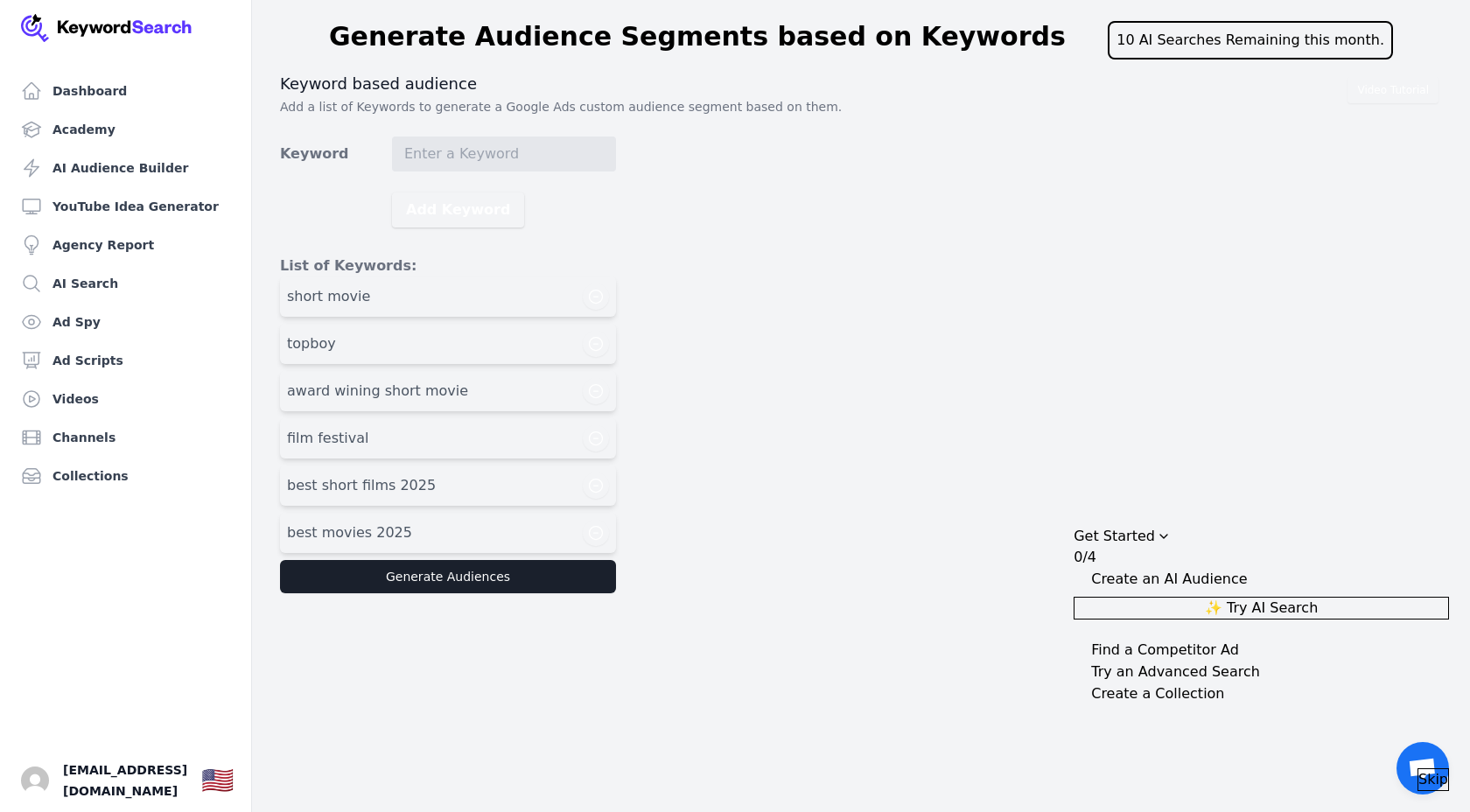
click at [554, 172] on form "Keyword Add Keyword List of Keywords: short movie topboy award wining short mov…" at bounding box center [448, 365] width 336 height 456
click at [556, 156] on input "Keyword" at bounding box center [504, 154] width 224 height 35
type input "london movies"
click at [392, 192] on button "Add Keyword" at bounding box center [458, 210] width 132 height 35
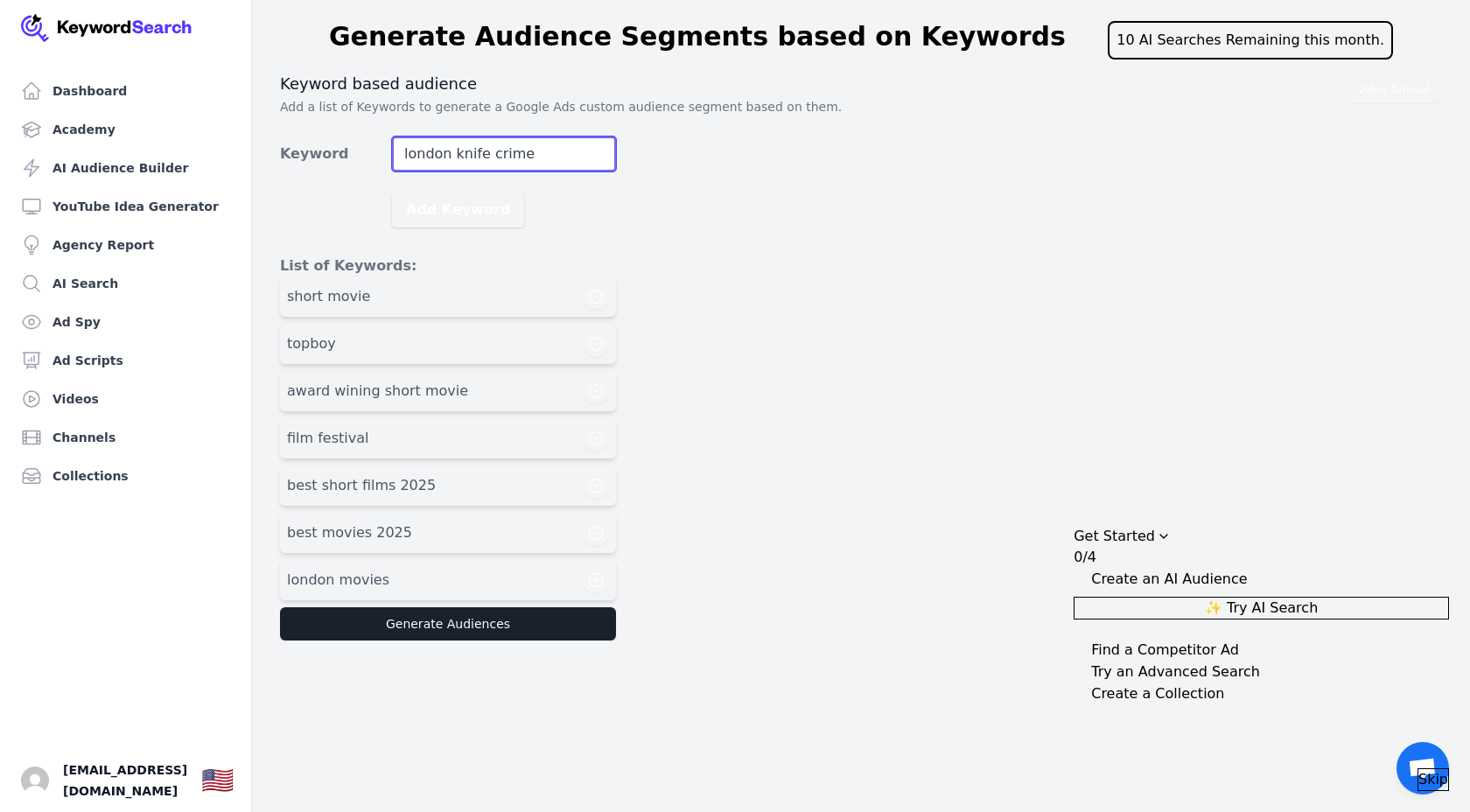
type input "london knife crime"
click at [392, 192] on button "Add Keyword" at bounding box center [458, 210] width 132 height 35
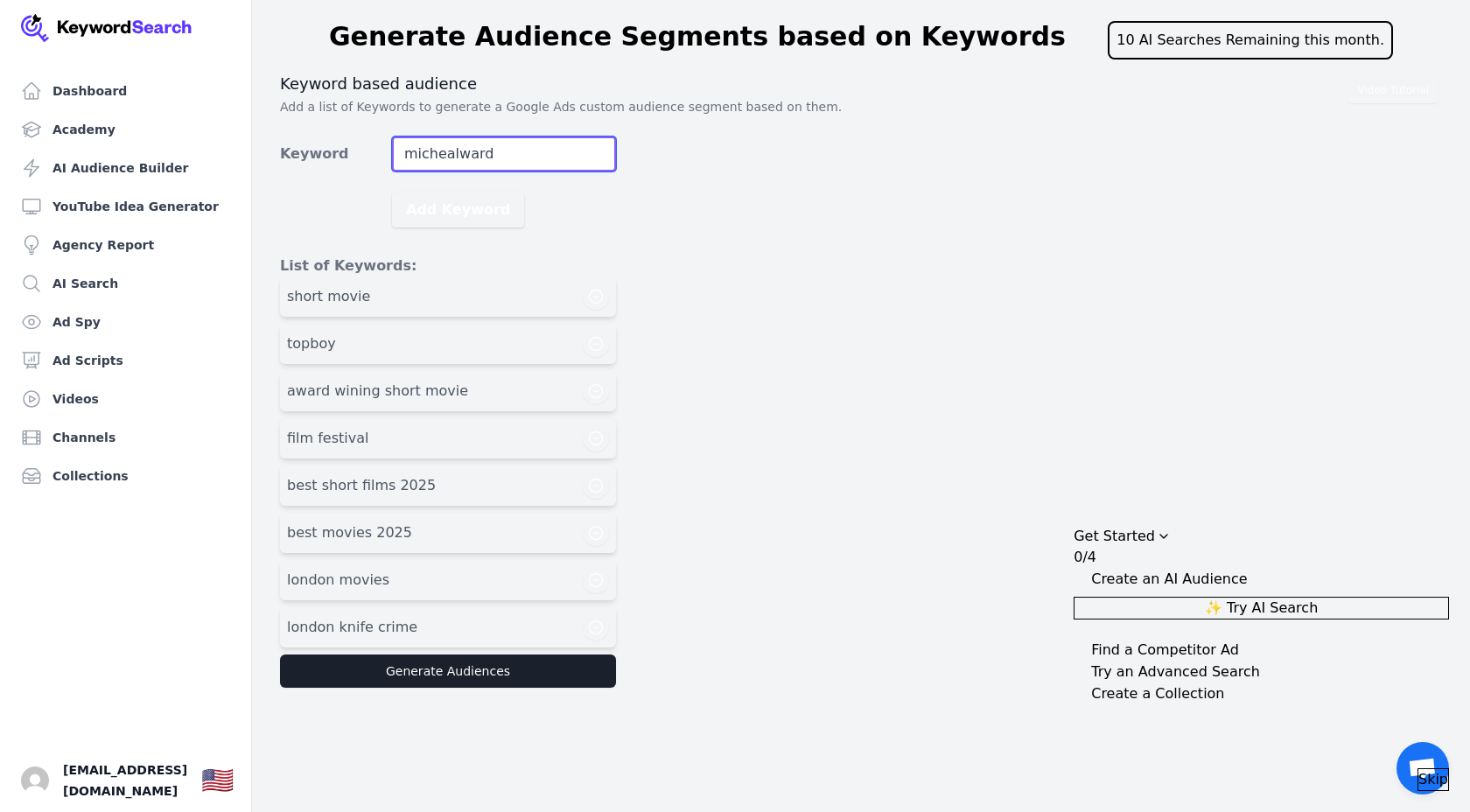
click at [454, 157] on input "michealward" at bounding box center [504, 154] width 224 height 35
type input "micheal ward"
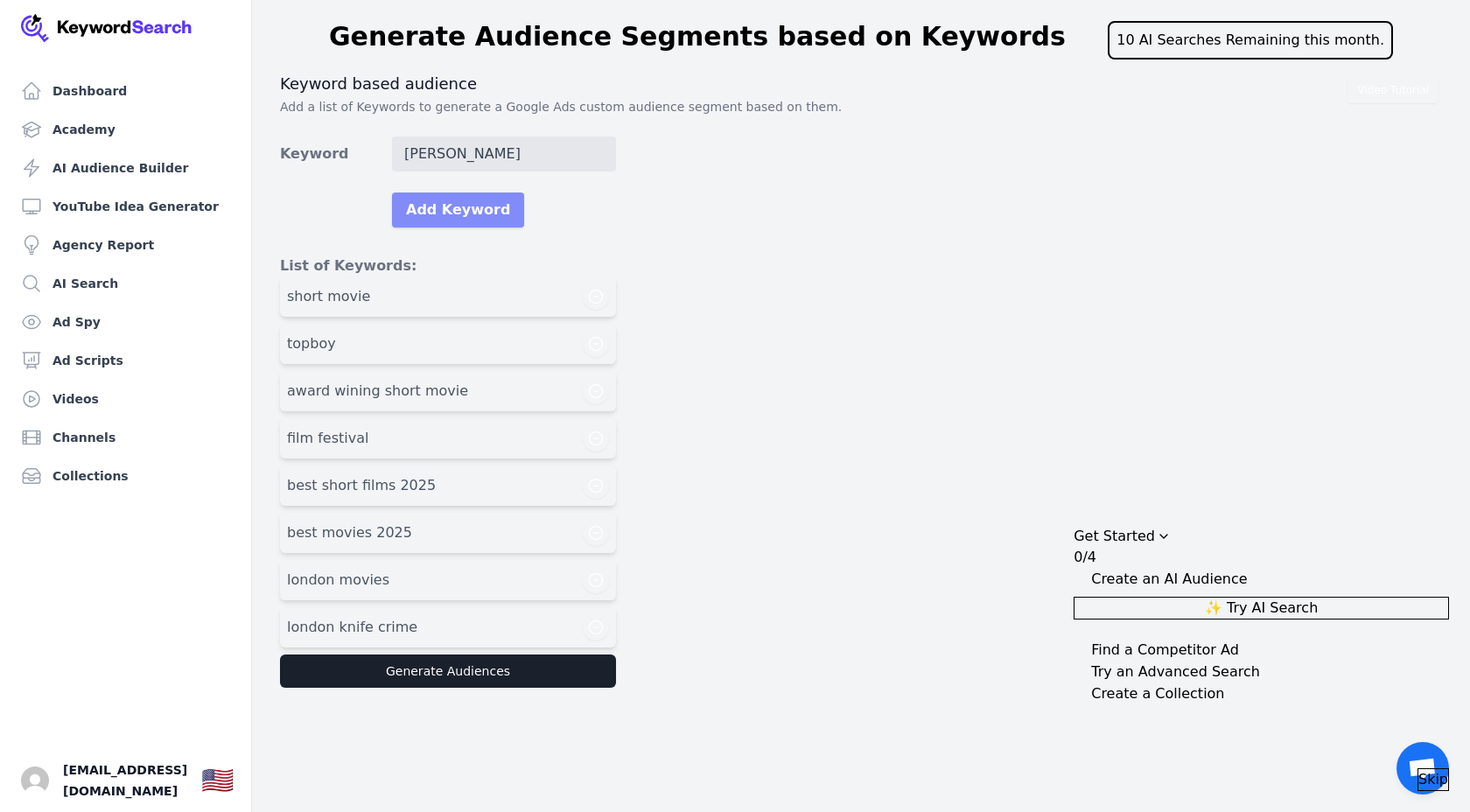
click at [471, 214] on button "Add Keyword" at bounding box center [458, 210] width 132 height 35
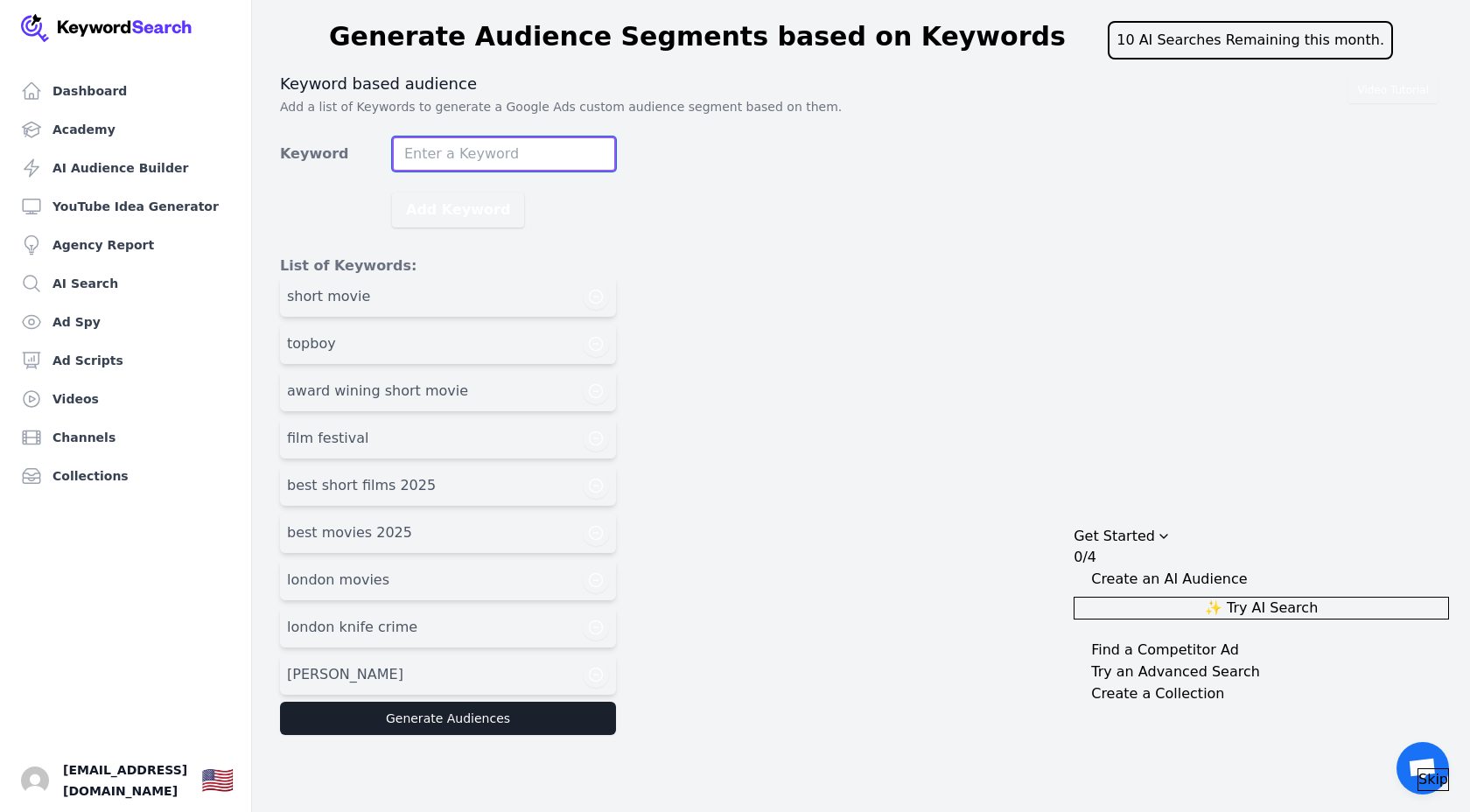
click at [521, 157] on input "Keyword" at bounding box center [504, 154] width 224 height 35
type input "m"
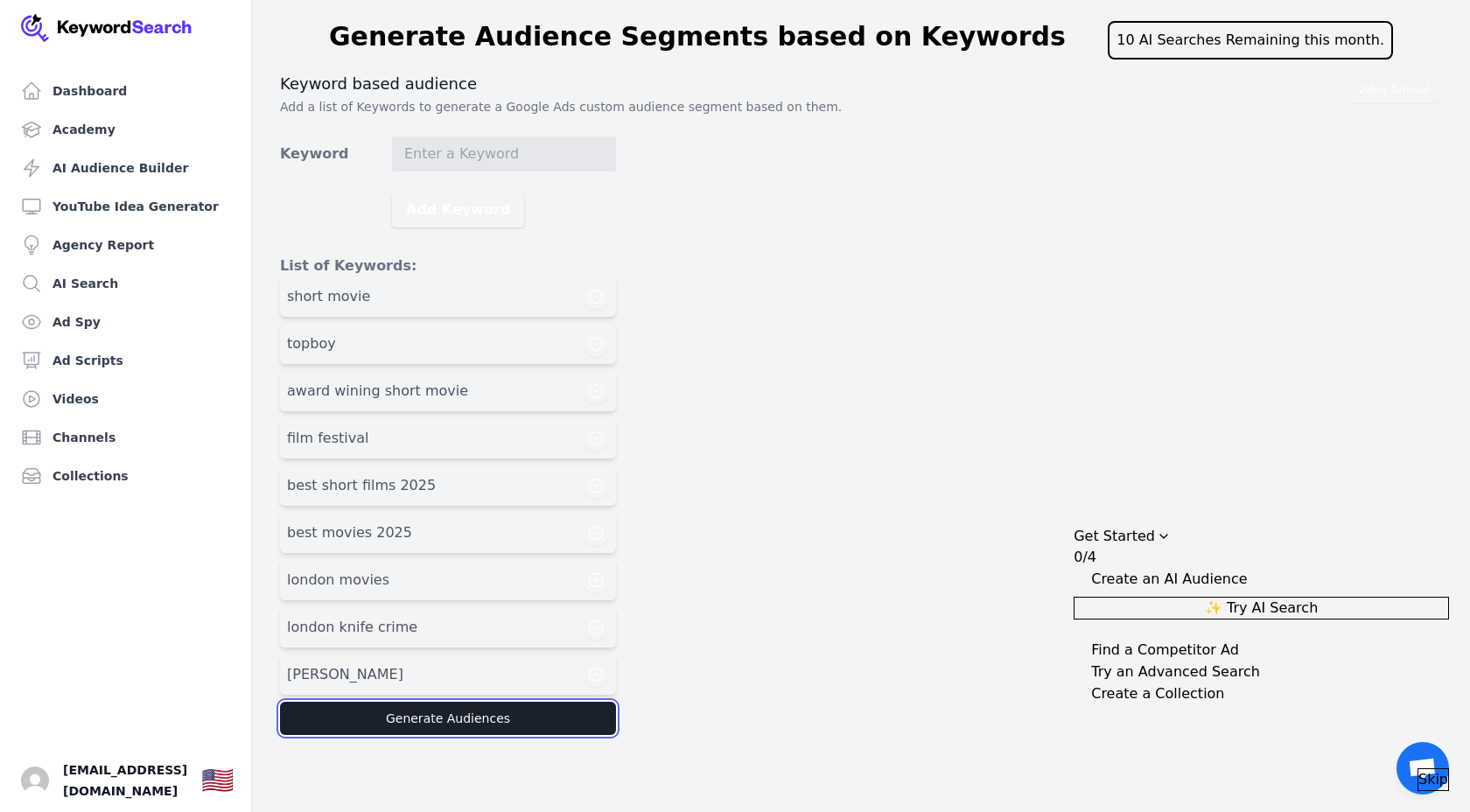
click at [423, 723] on button "Generate Audiences" at bounding box center [448, 718] width 336 height 34
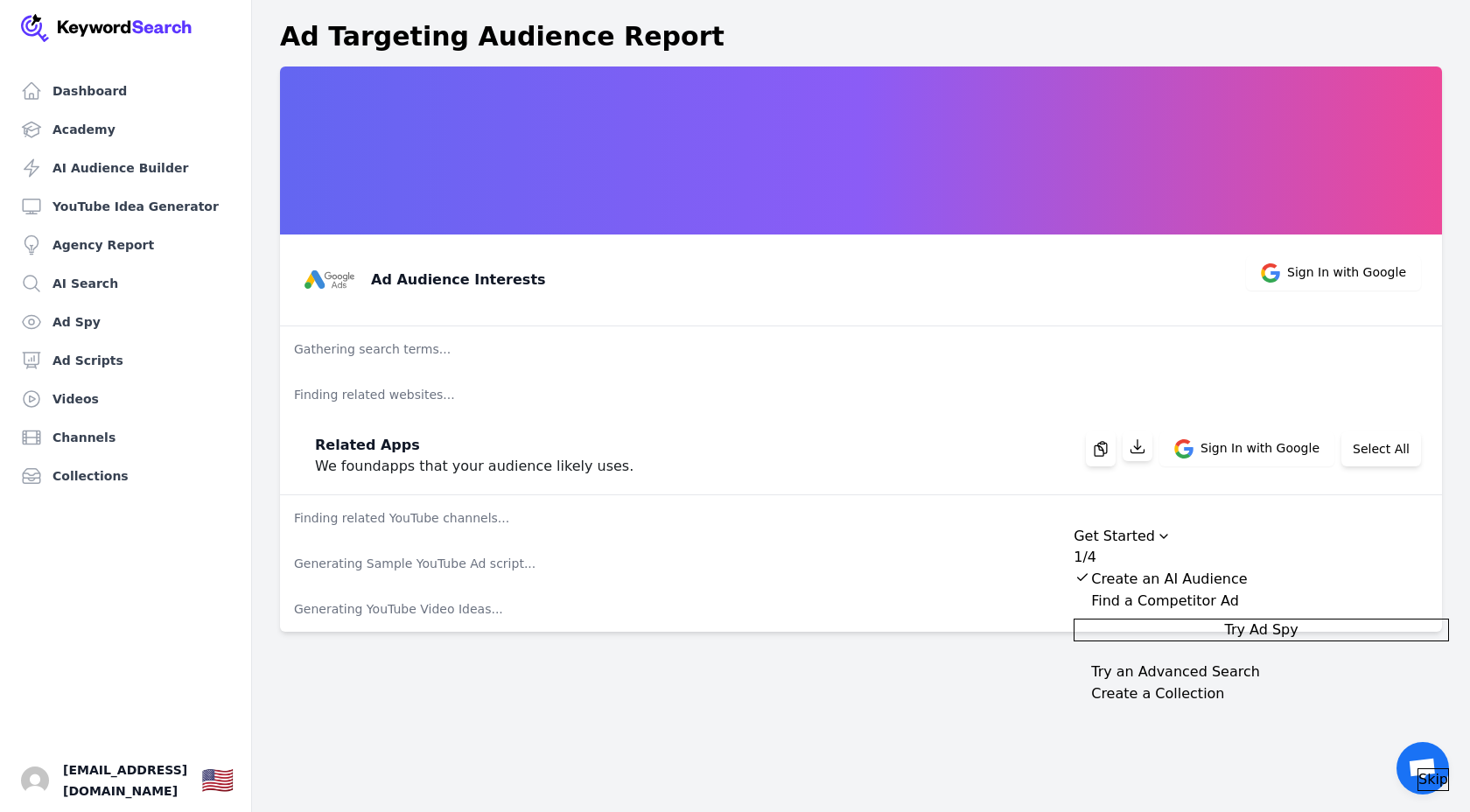
click at [1031, 717] on div "Dashboard Academy AI Audience Builder YouTube Idea Generator Agency Report AI S…" at bounding box center [735, 406] width 1470 height 812
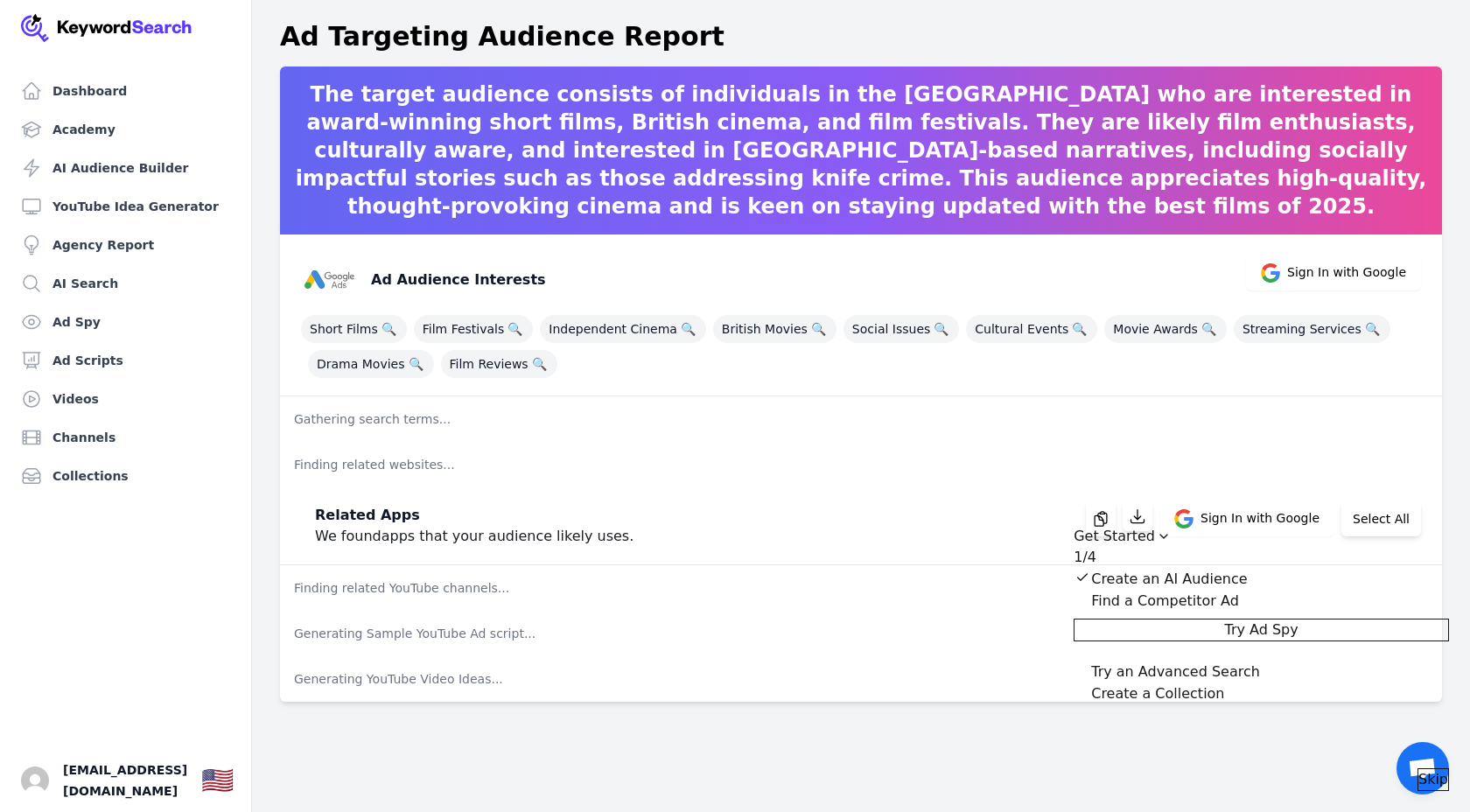
click at [1172, 528] on div "Drag to move checklist" at bounding box center [1165, 537] width 18 height 18
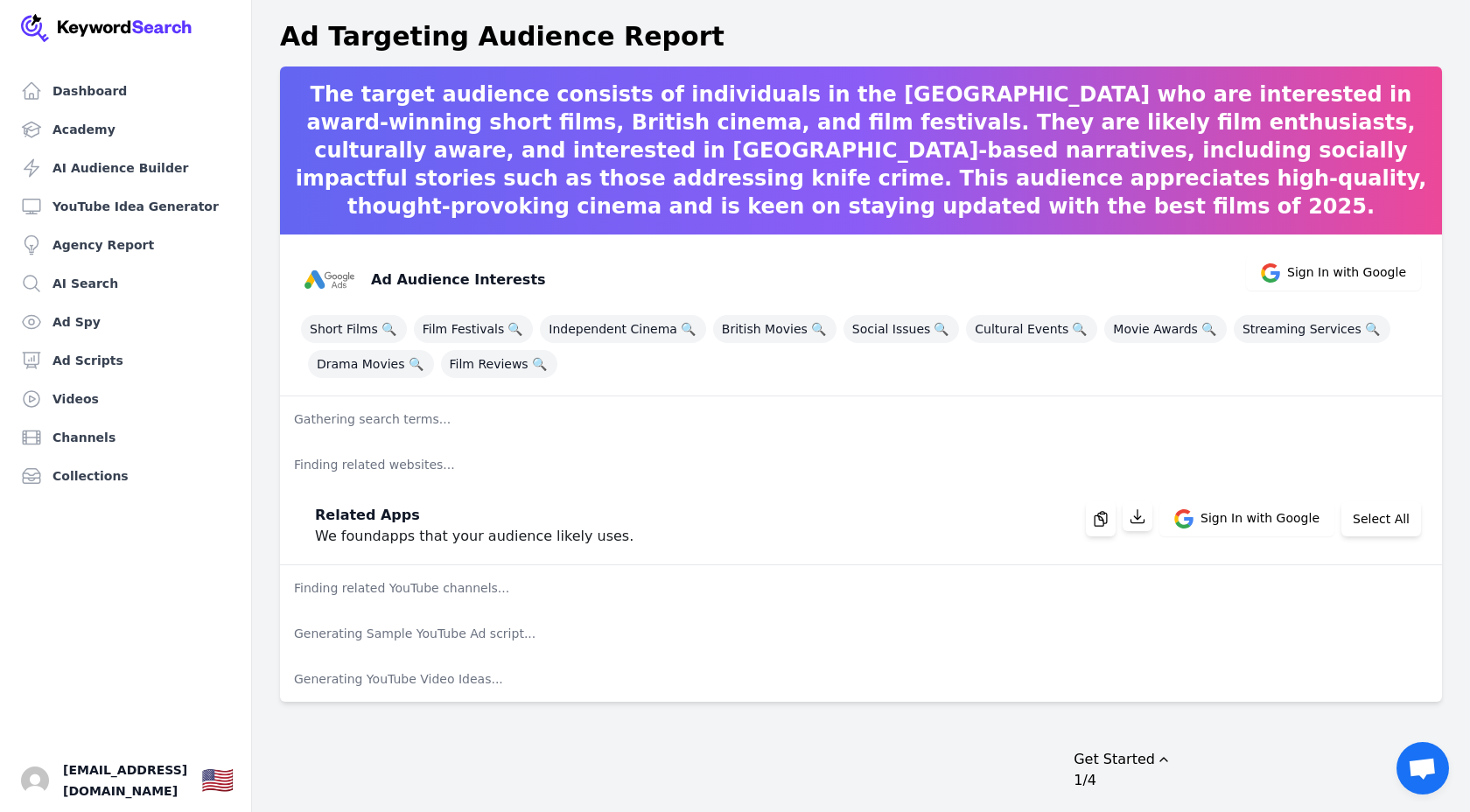
scroll to position [21, 0]
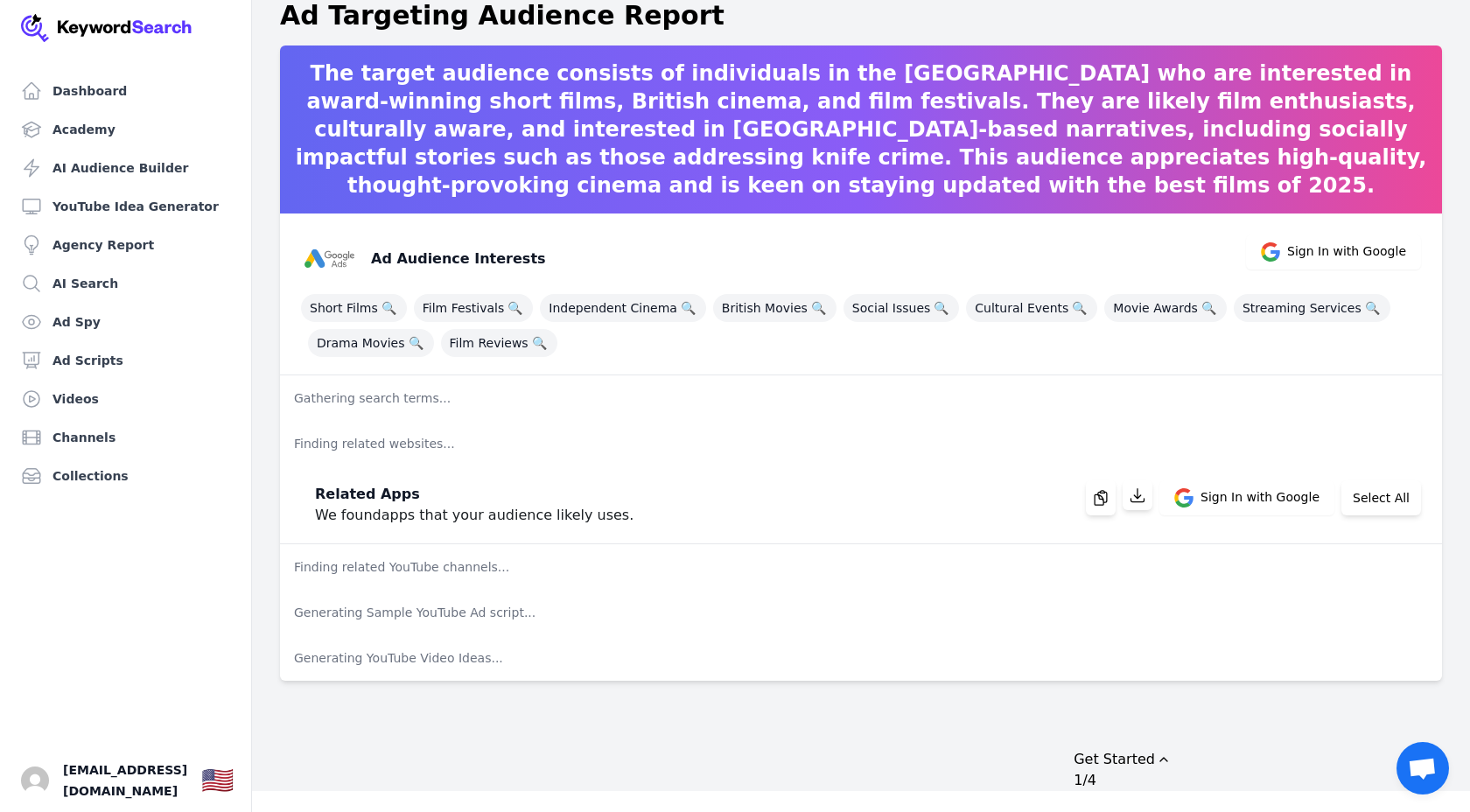
click at [416, 569] on p "Finding related YouTube channels..." at bounding box center [861, 568] width 1162 height 46
click at [424, 613] on p "Generating Sample YouTube Ad script..." at bounding box center [861, 613] width 1162 height 46
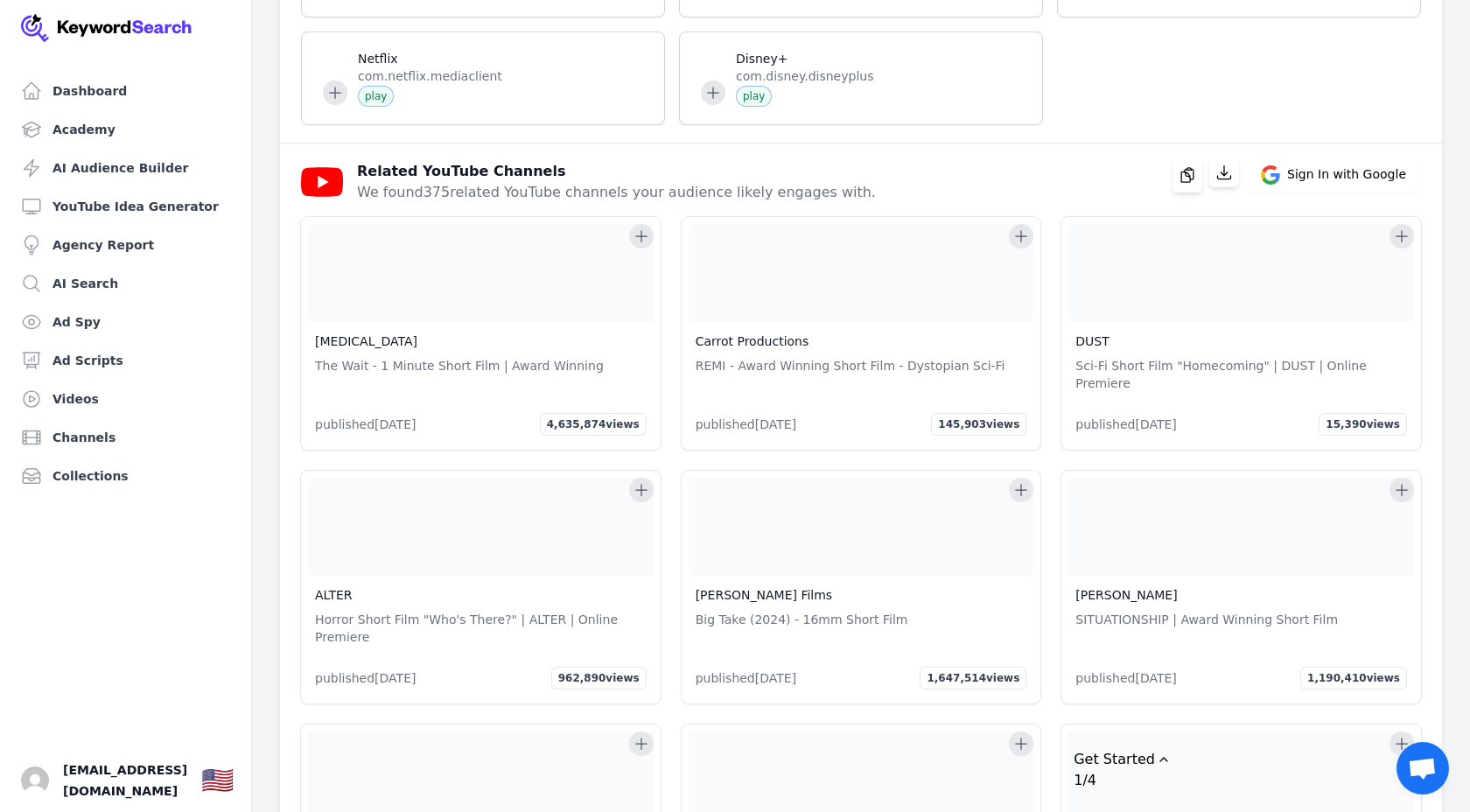
scroll to position [3298, 0]
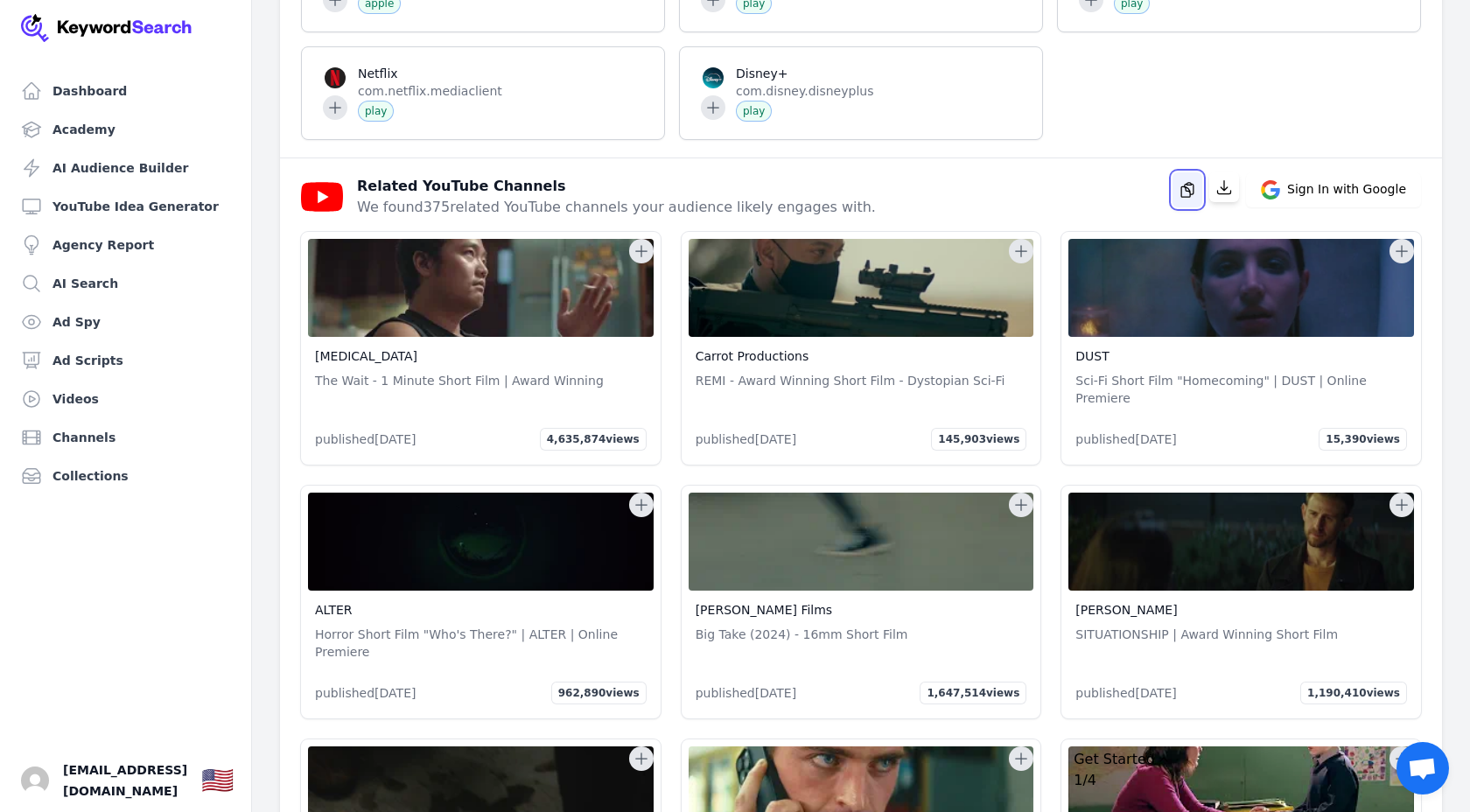
click at [1196, 199] on icon "button" at bounding box center [1187, 190] width 18 height 18
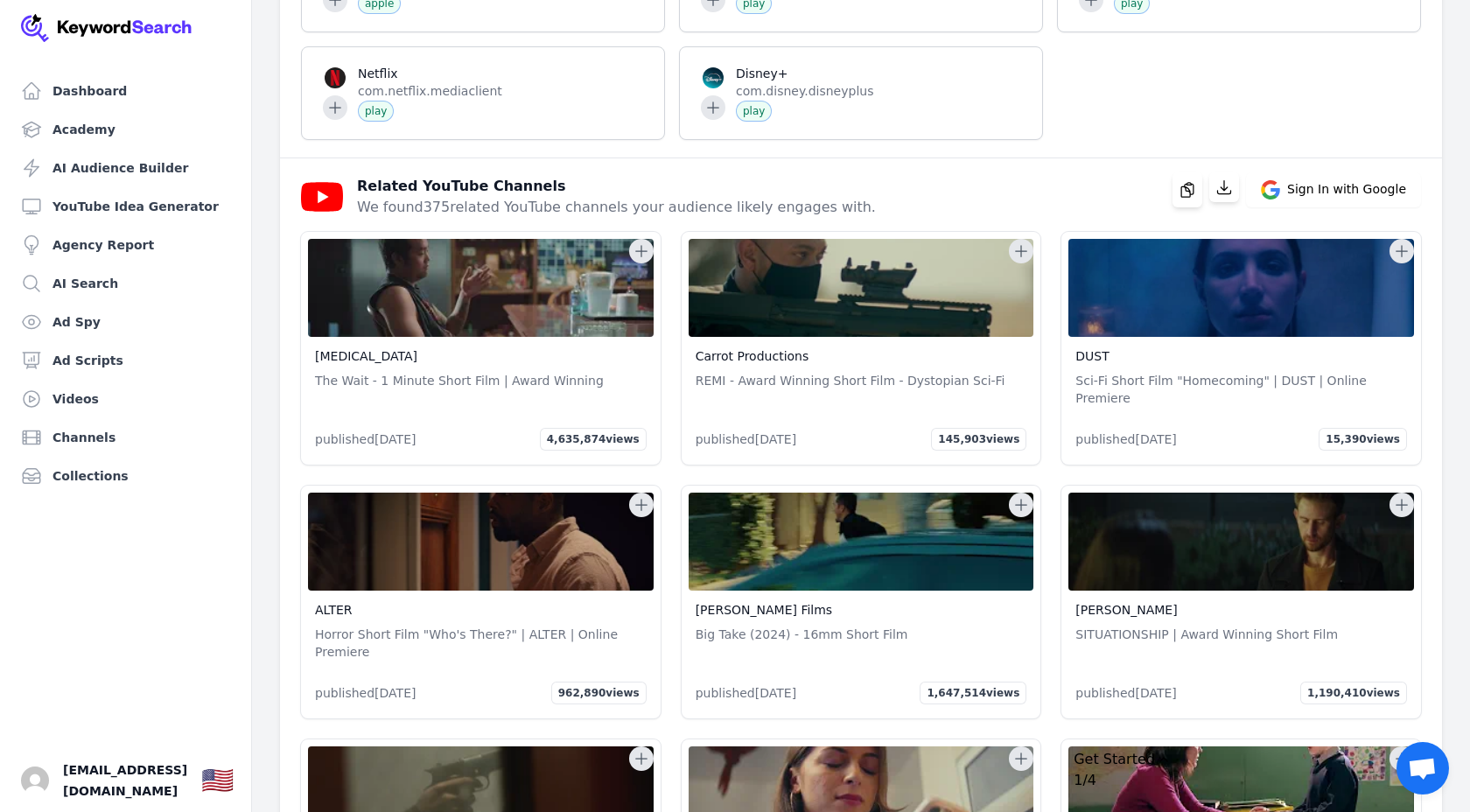
click at [640, 259] on icon at bounding box center [642, 252] width 18 height 18
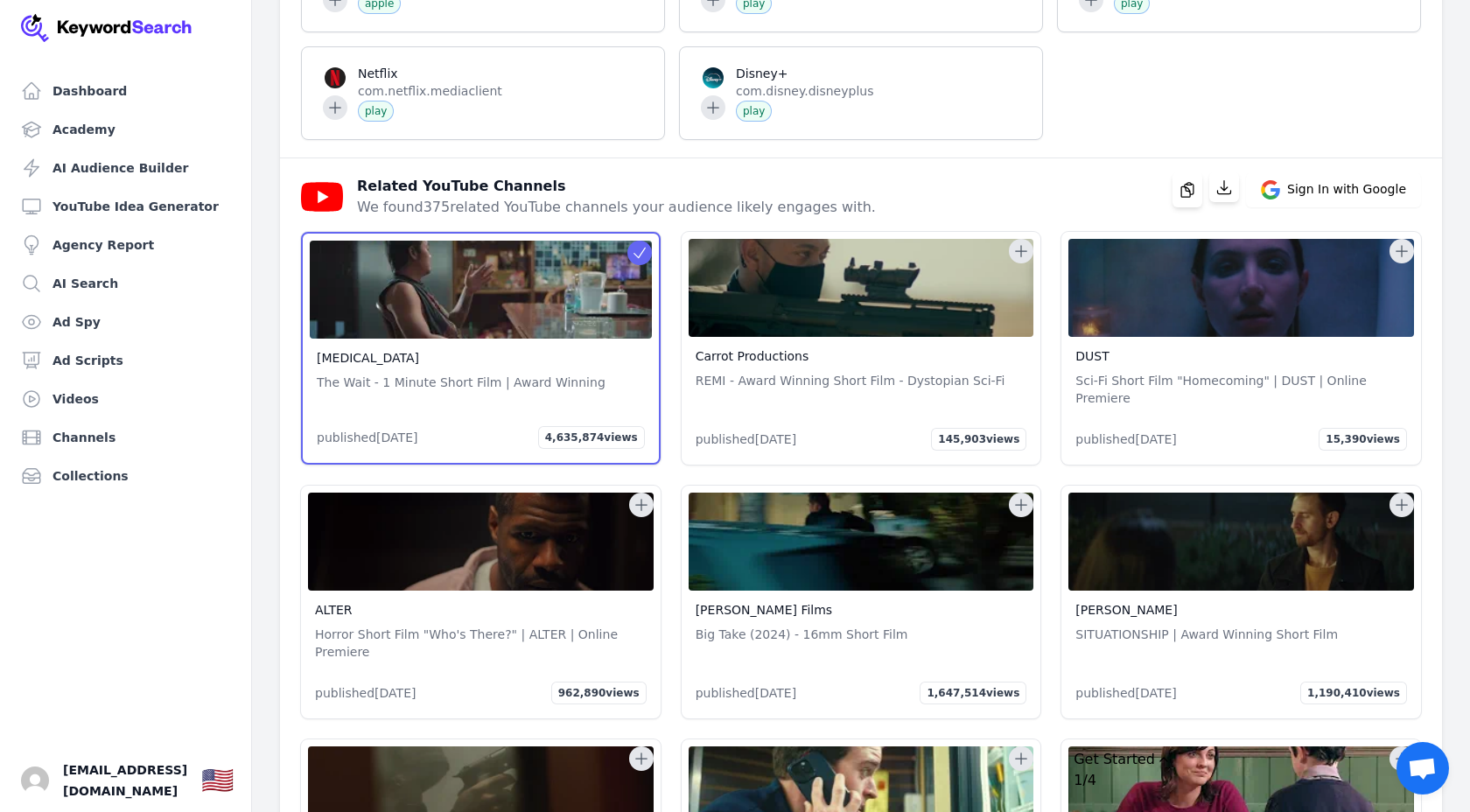
click at [652, 263] on div "Morphine The Wait - 1 Minute Short Film | Award Winning published 5 years ago 4…" at bounding box center [480, 349] width 359 height 233
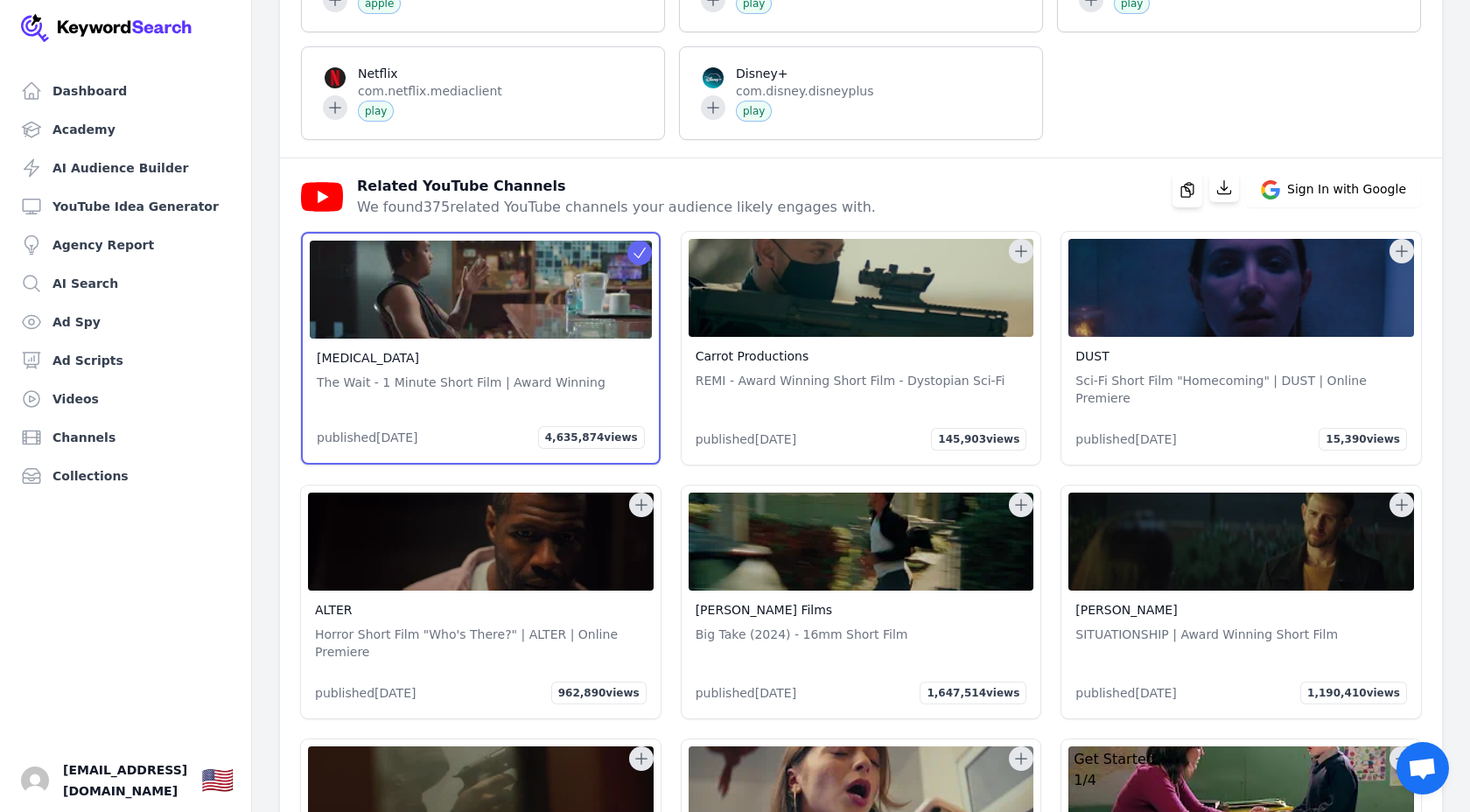
click at [645, 261] on icon at bounding box center [640, 253] width 18 height 18
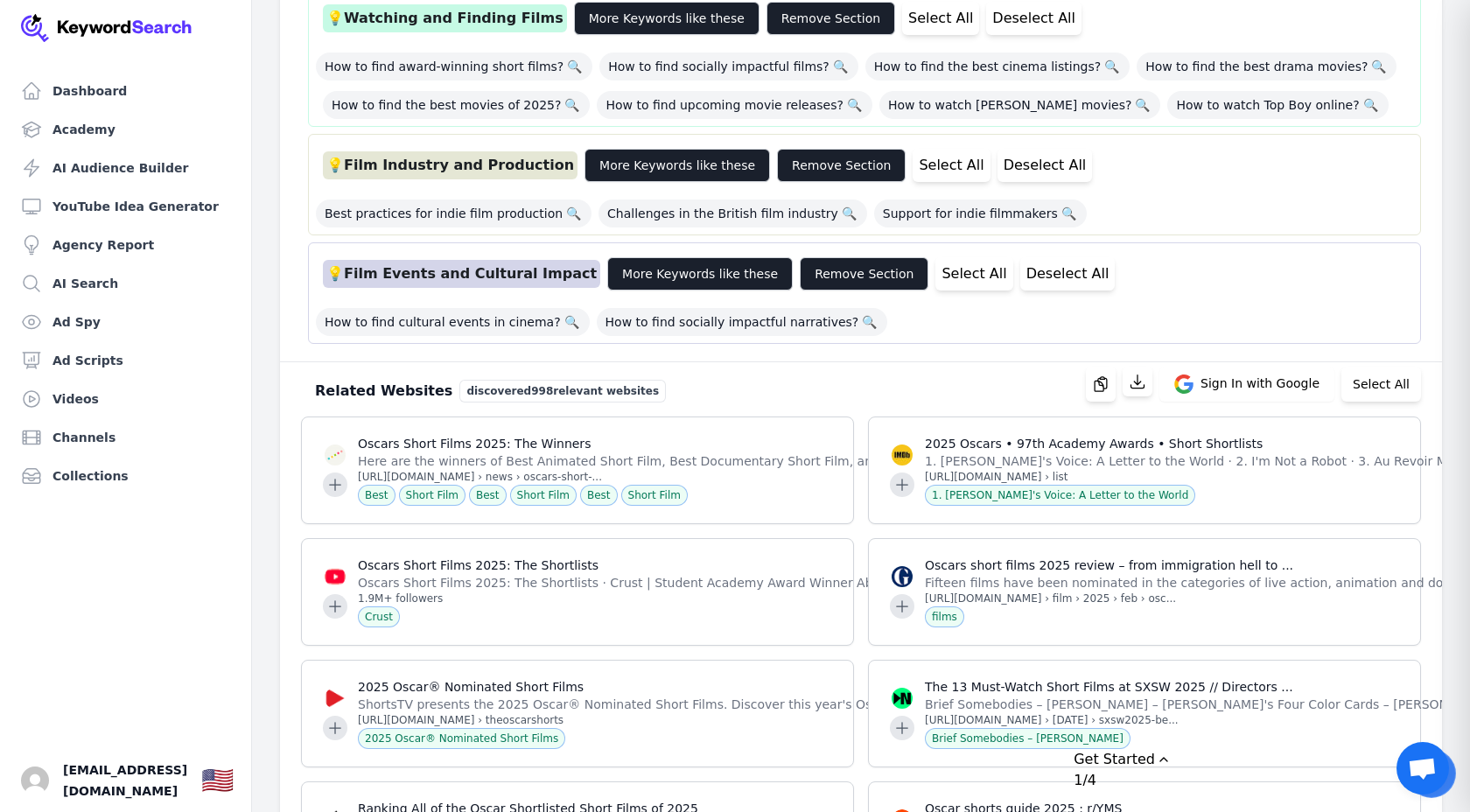
scroll to position [1504, 0]
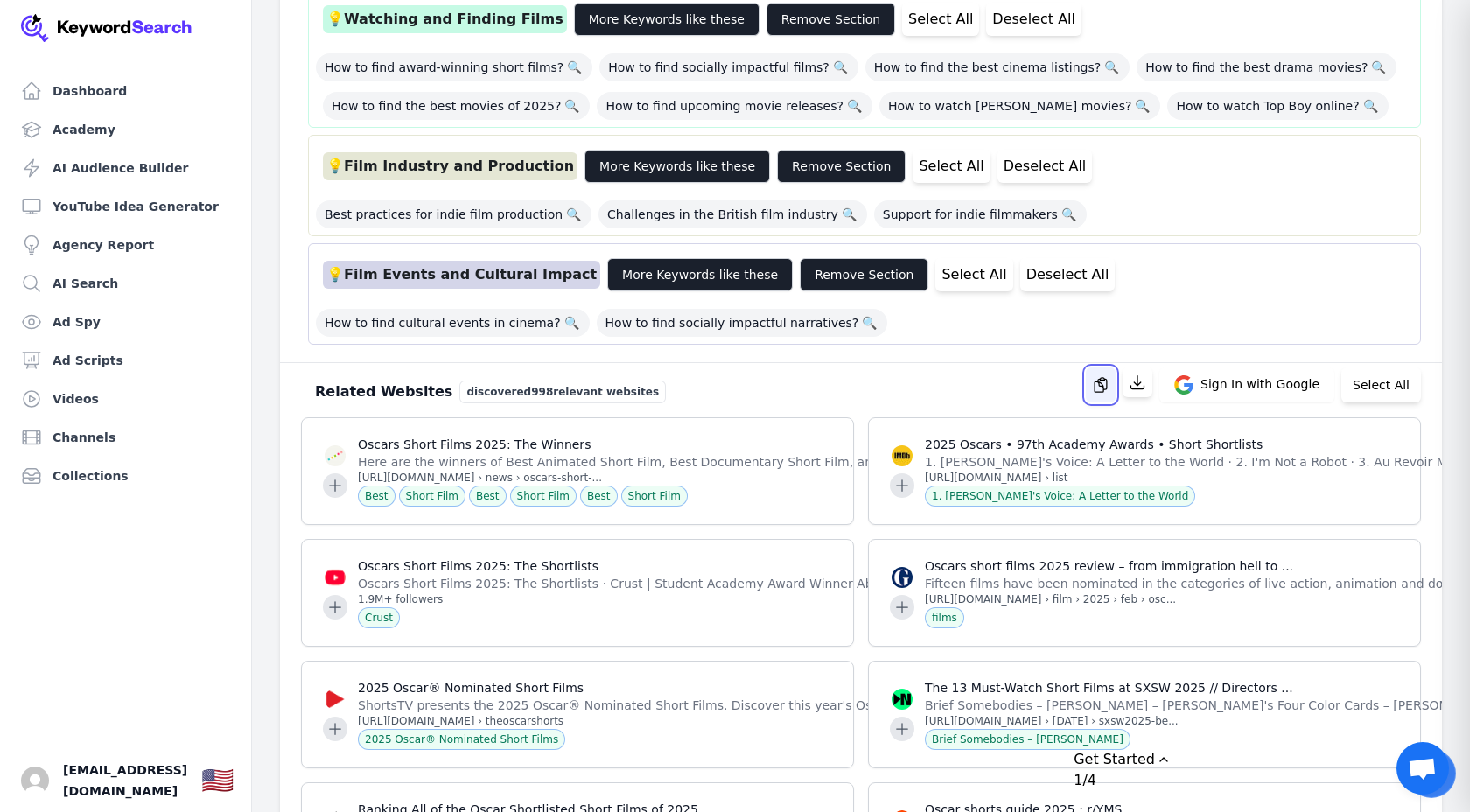
click at [1105, 378] on icon "button" at bounding box center [1101, 385] width 12 height 14
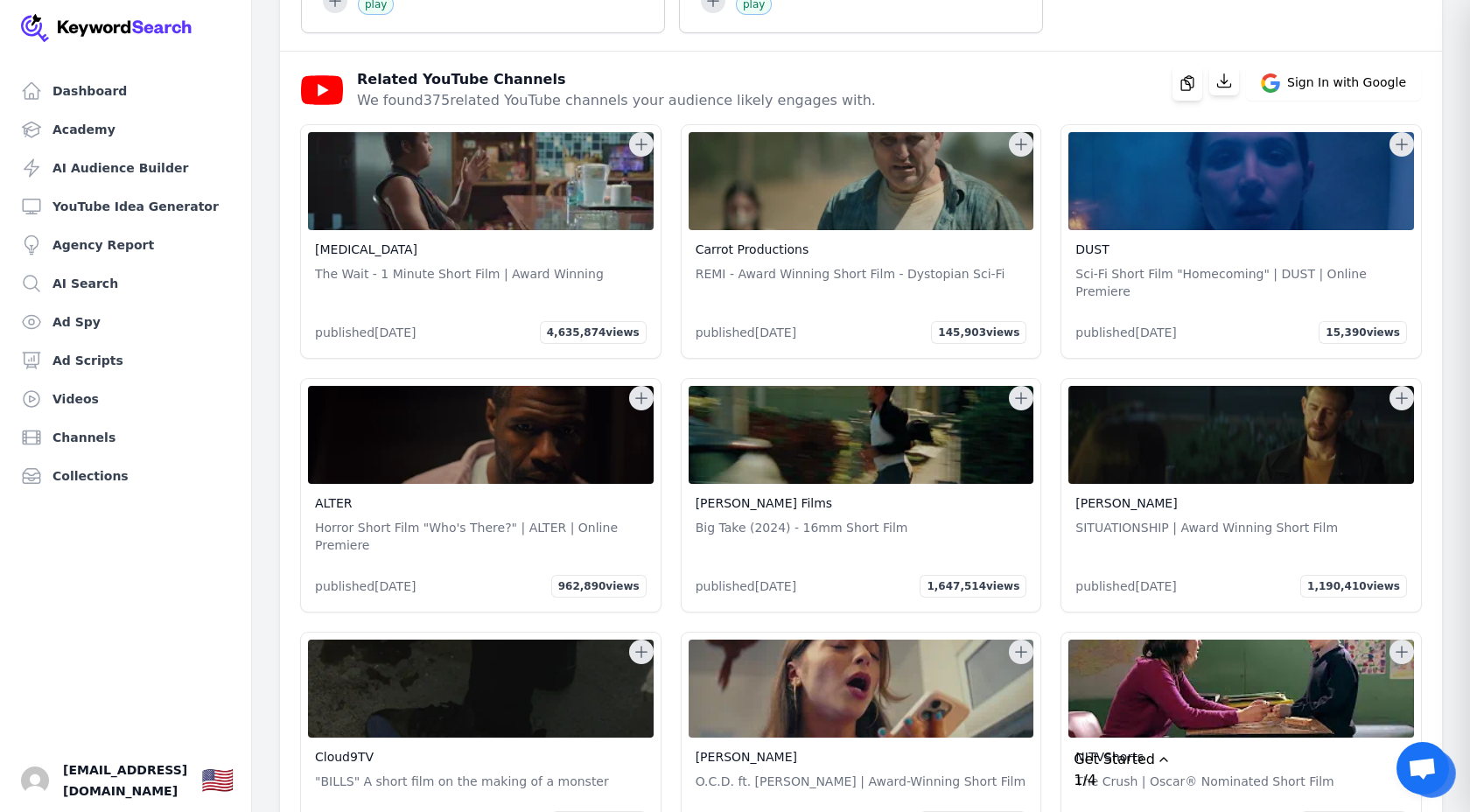
scroll to position [65267, 0]
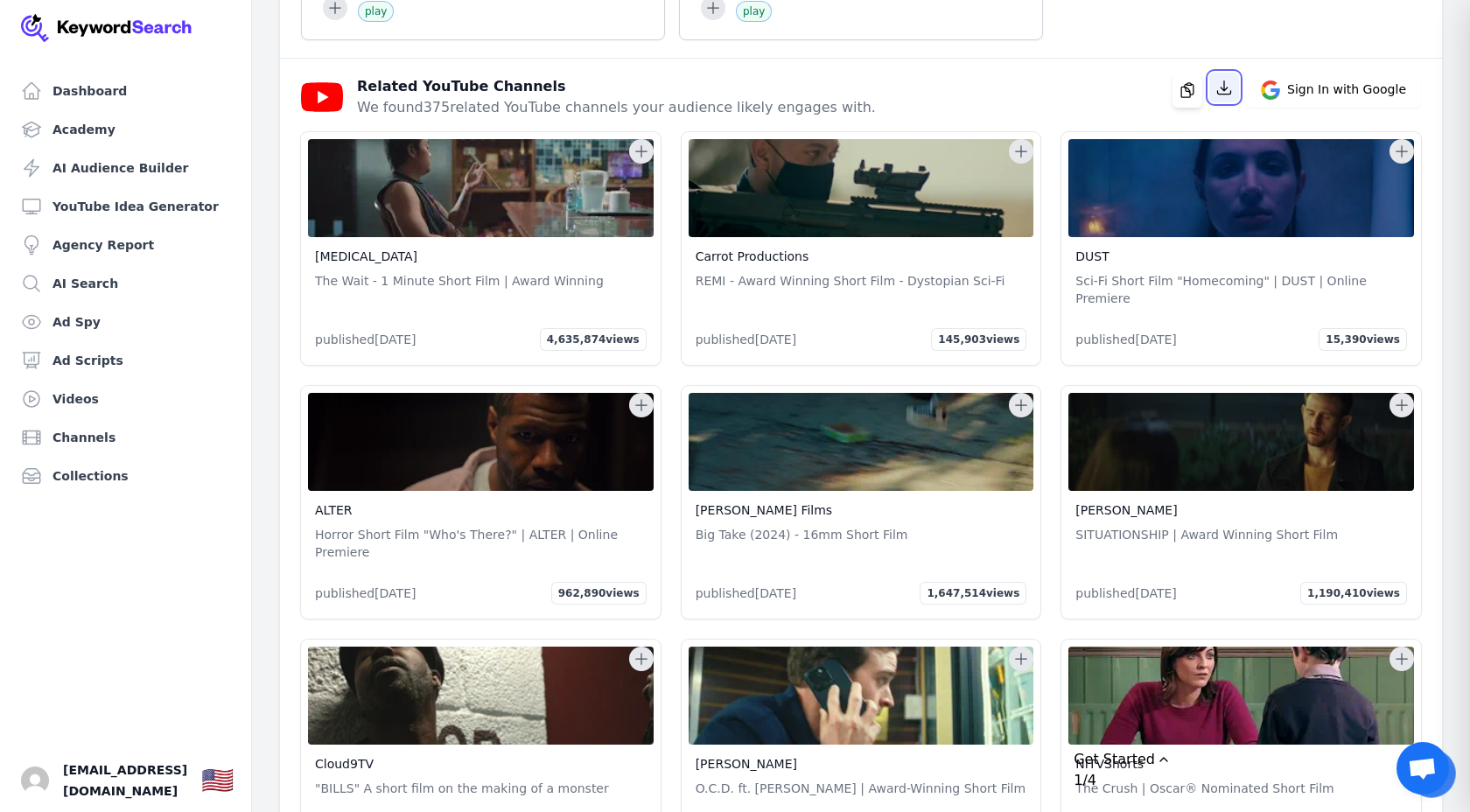
click at [1233, 96] on icon "button" at bounding box center [1225, 87] width 18 height 18
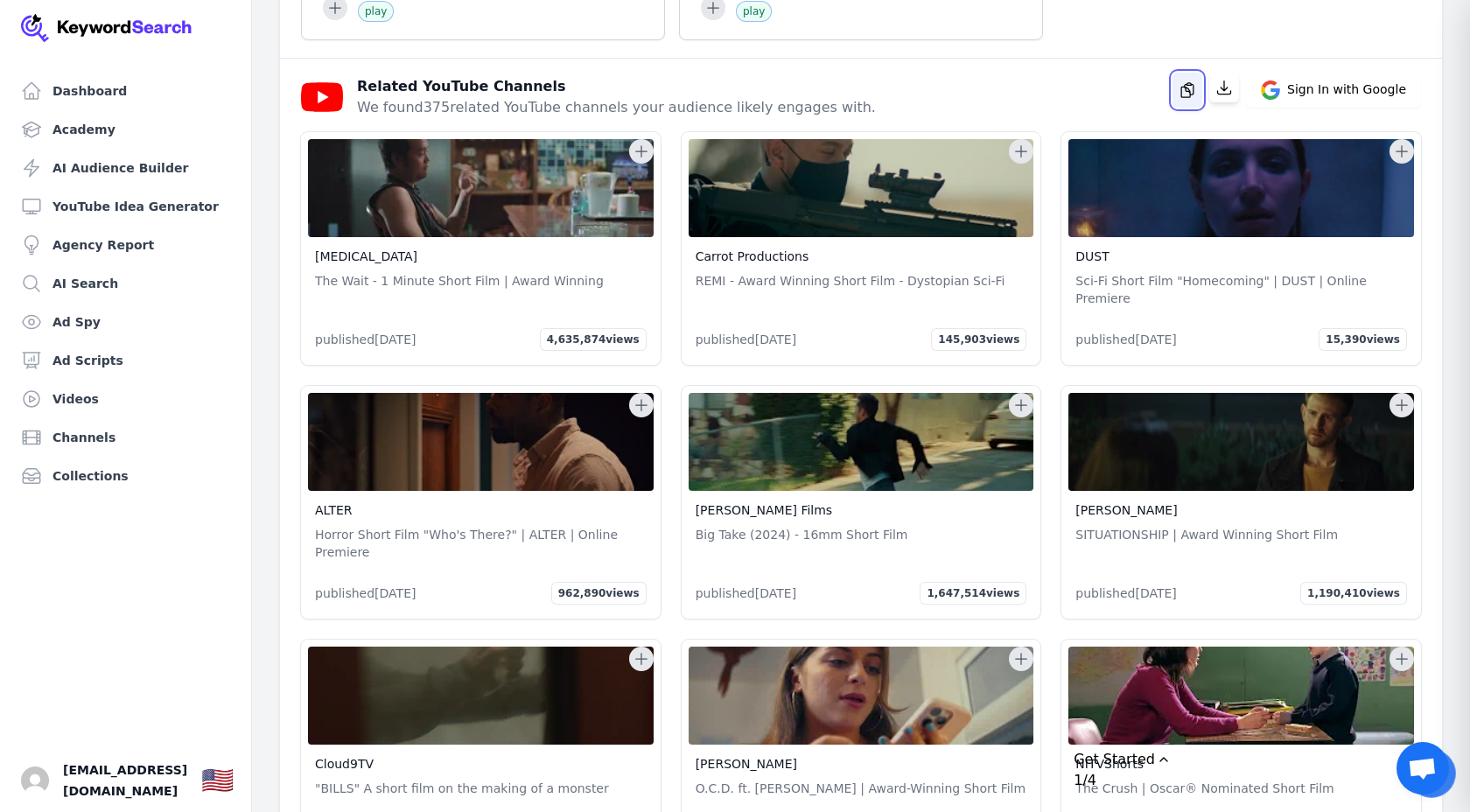
click at [1194, 97] on icon "button" at bounding box center [1187, 90] width 12 height 14
